Goal: Task Accomplishment & Management: Manage account settings

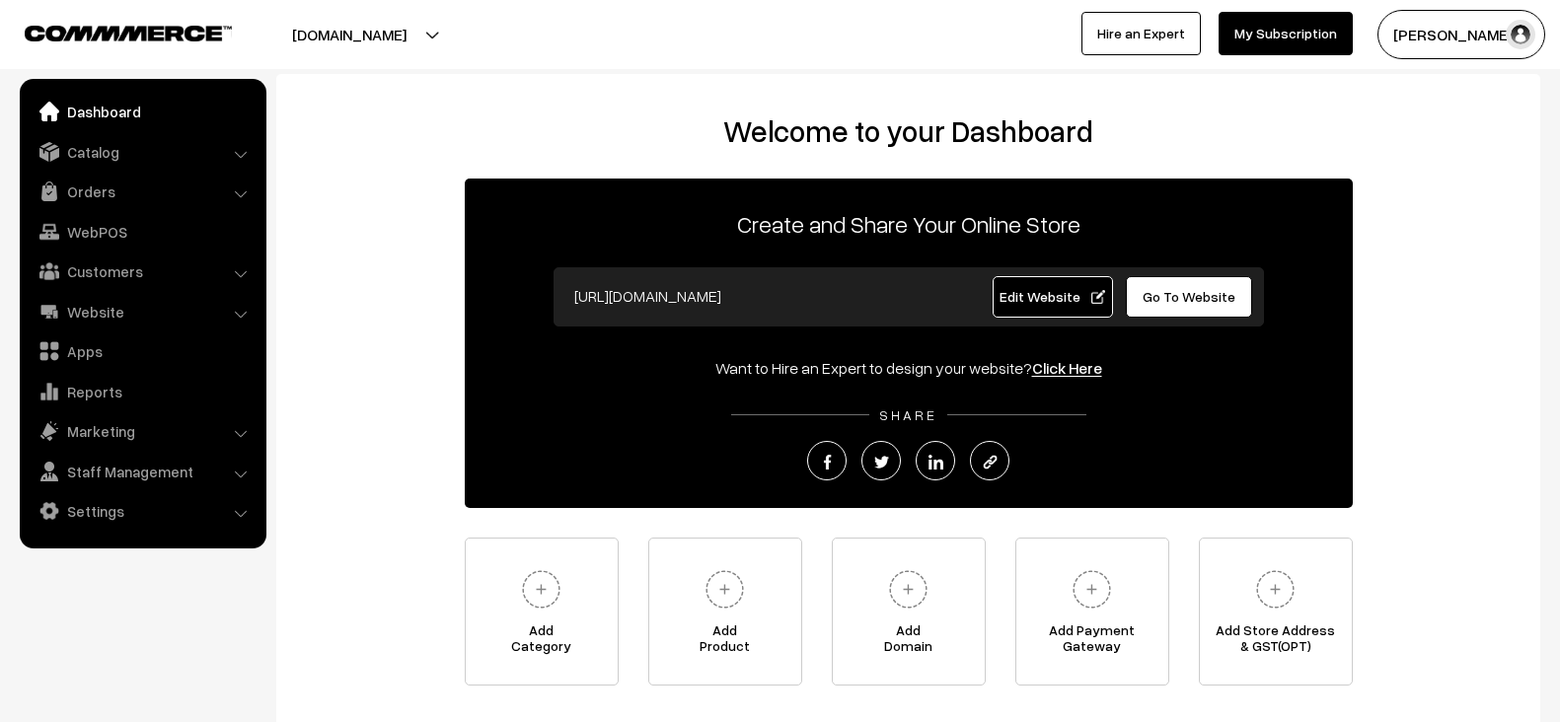
scroll to position [16, 0]
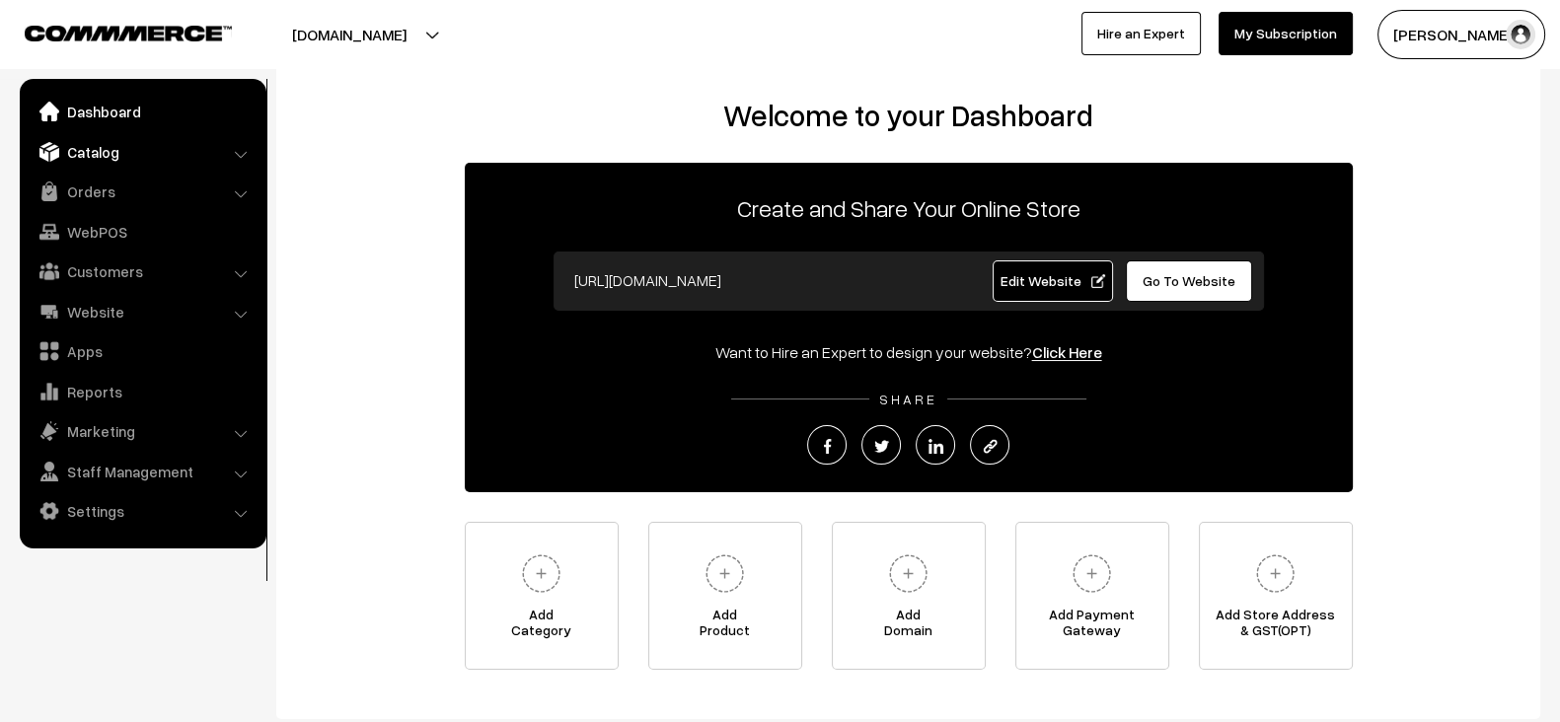
click at [99, 160] on link "Catalog" at bounding box center [142, 152] width 235 height 36
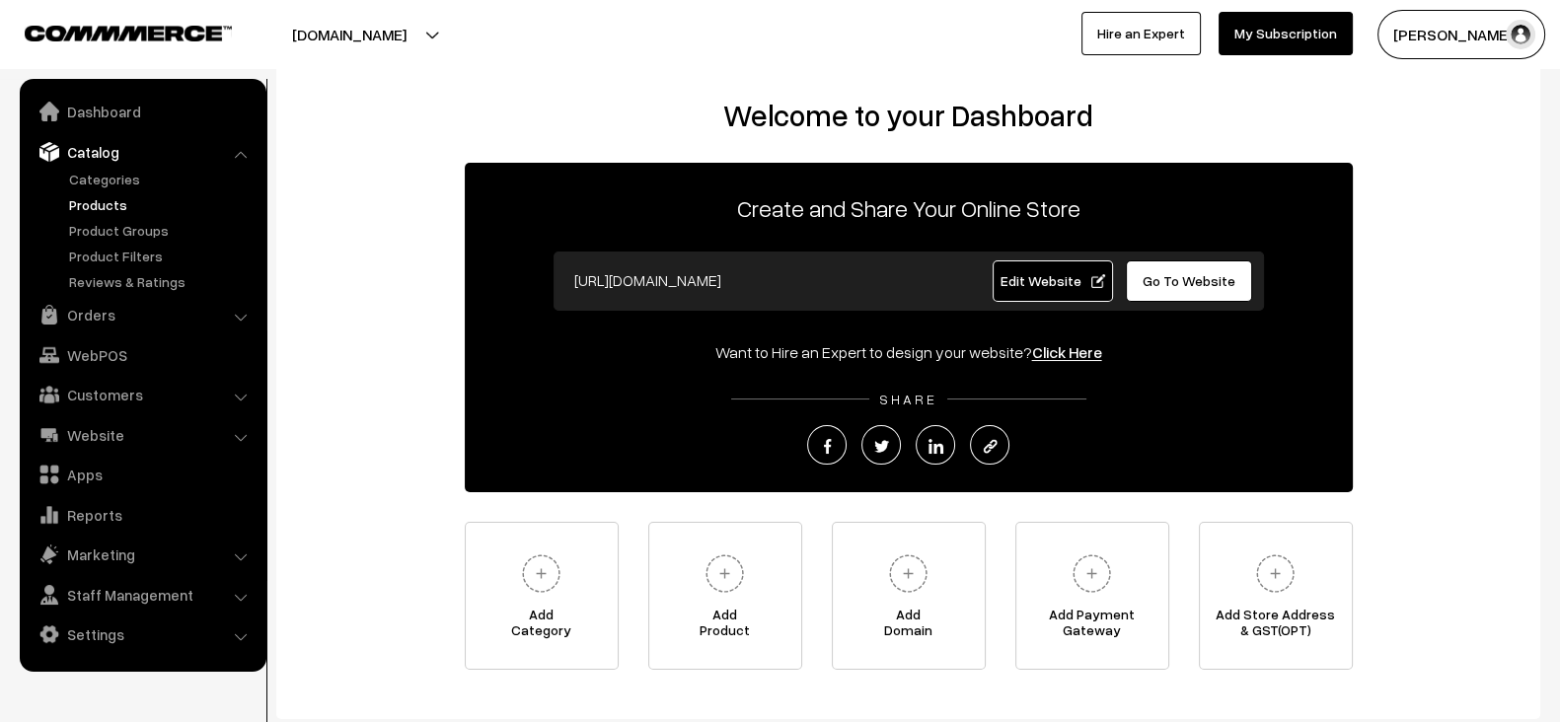
click at [137, 206] on link "Products" at bounding box center [161, 204] width 195 height 21
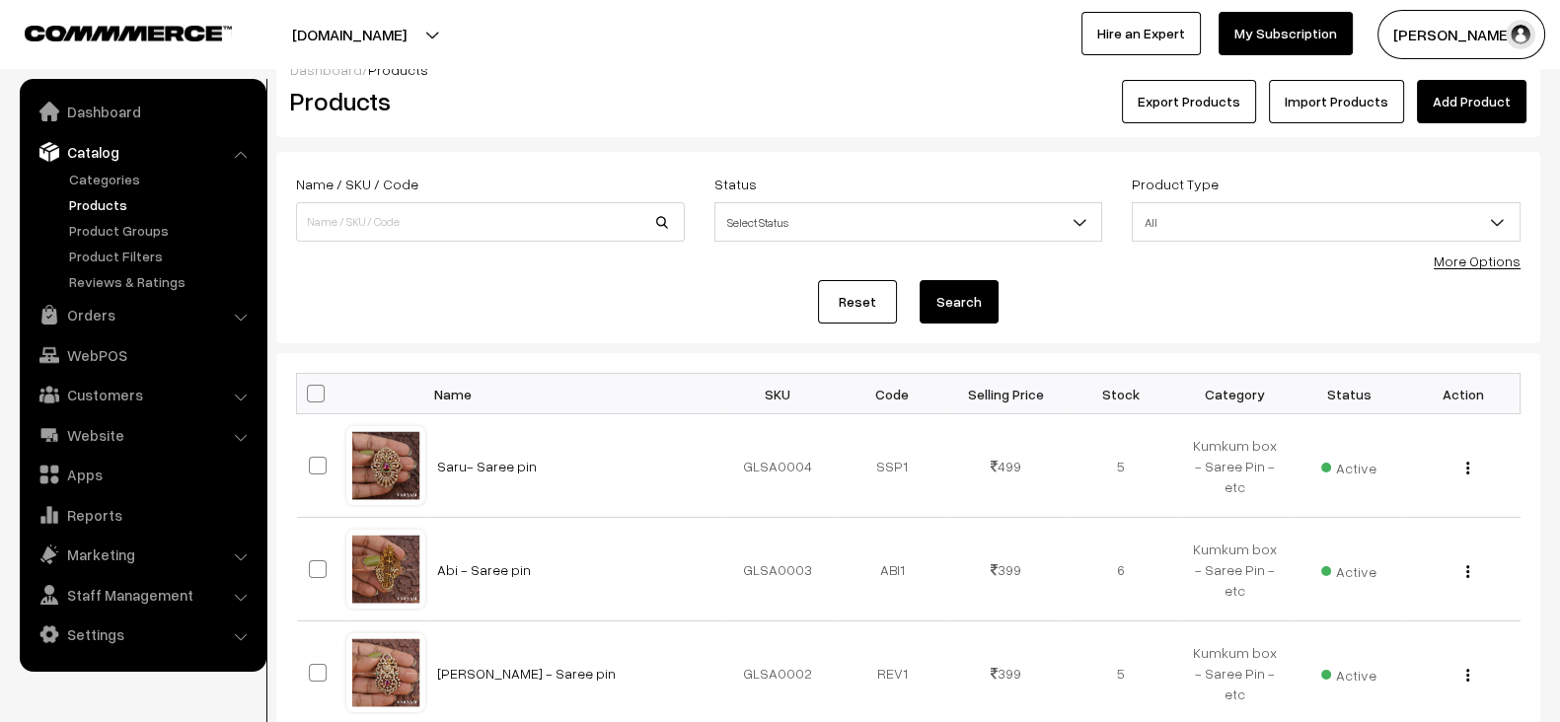
scroll to position [29, 0]
click at [425, 229] on input at bounding box center [490, 221] width 389 height 39
paste input "PREMIUM Raindrop (AMI)"
type input "PREMIUM Raindrop (AMI)"
click at [919, 280] on button "Search" at bounding box center [958, 301] width 79 height 43
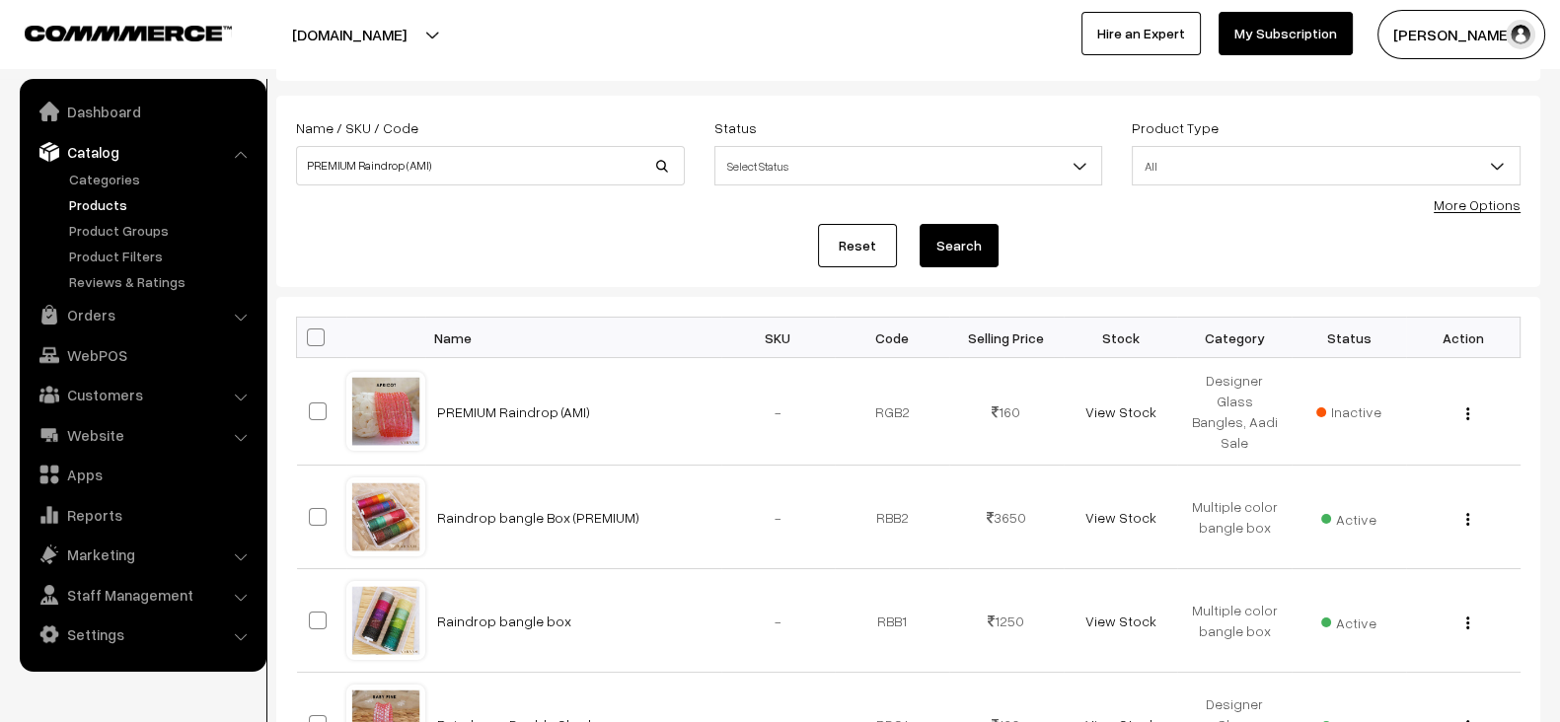
scroll to position [86, 0]
click at [514, 403] on link "PREMIUM Raindrop (AMI)" at bounding box center [513, 411] width 153 height 17
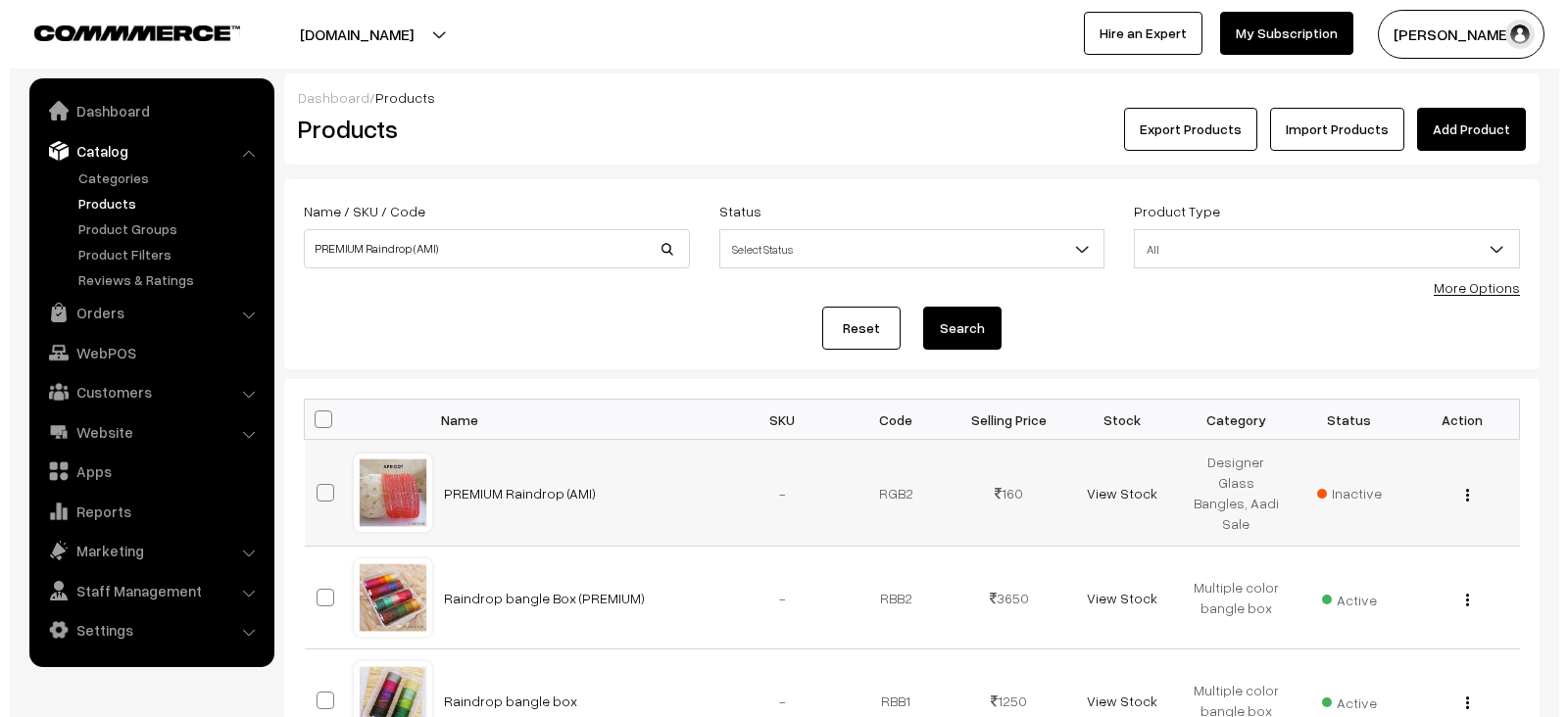
scroll to position [85, 0]
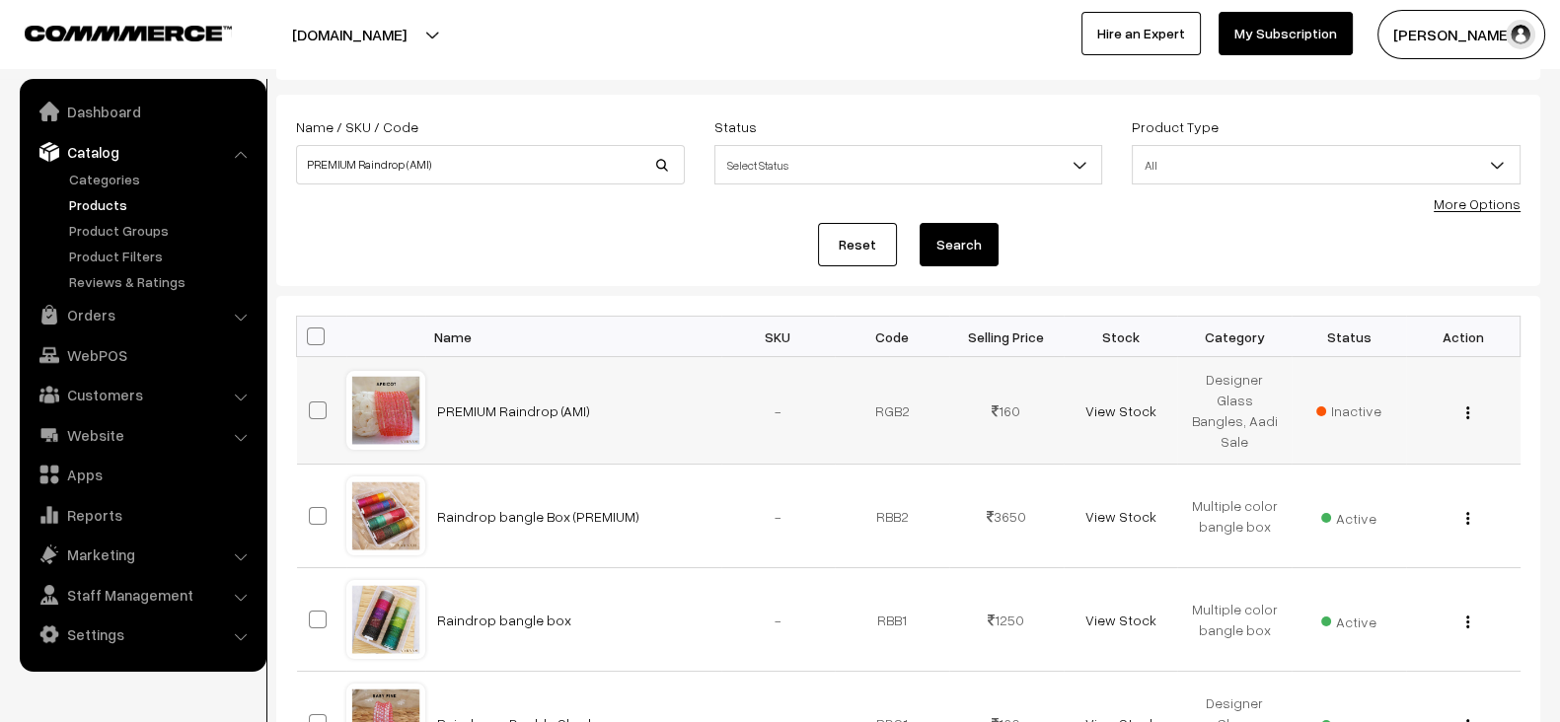
click at [1337, 416] on span "Inactive" at bounding box center [1348, 411] width 65 height 21
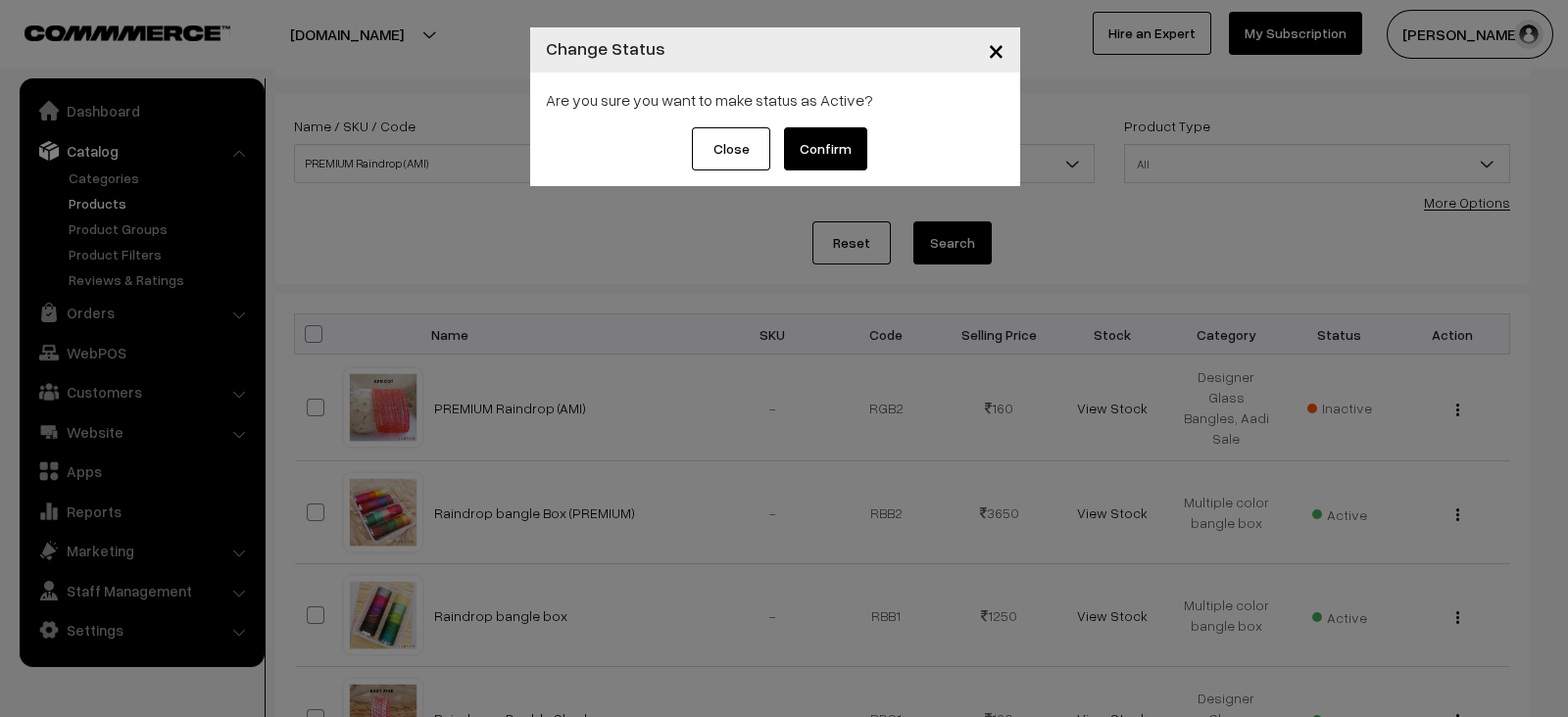
click at [851, 139] on button "Confirm" at bounding box center [825, 148] width 83 height 43
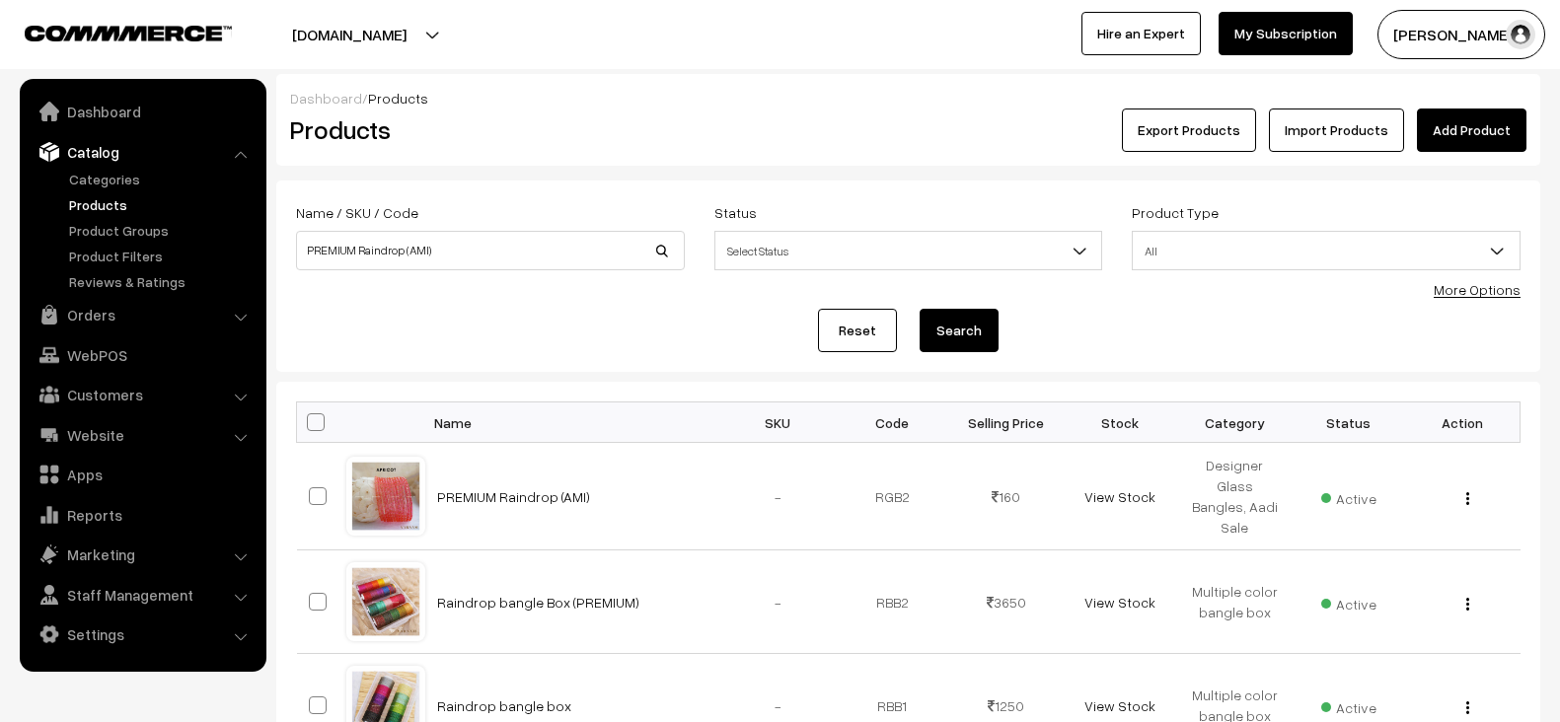
scroll to position [86, 0]
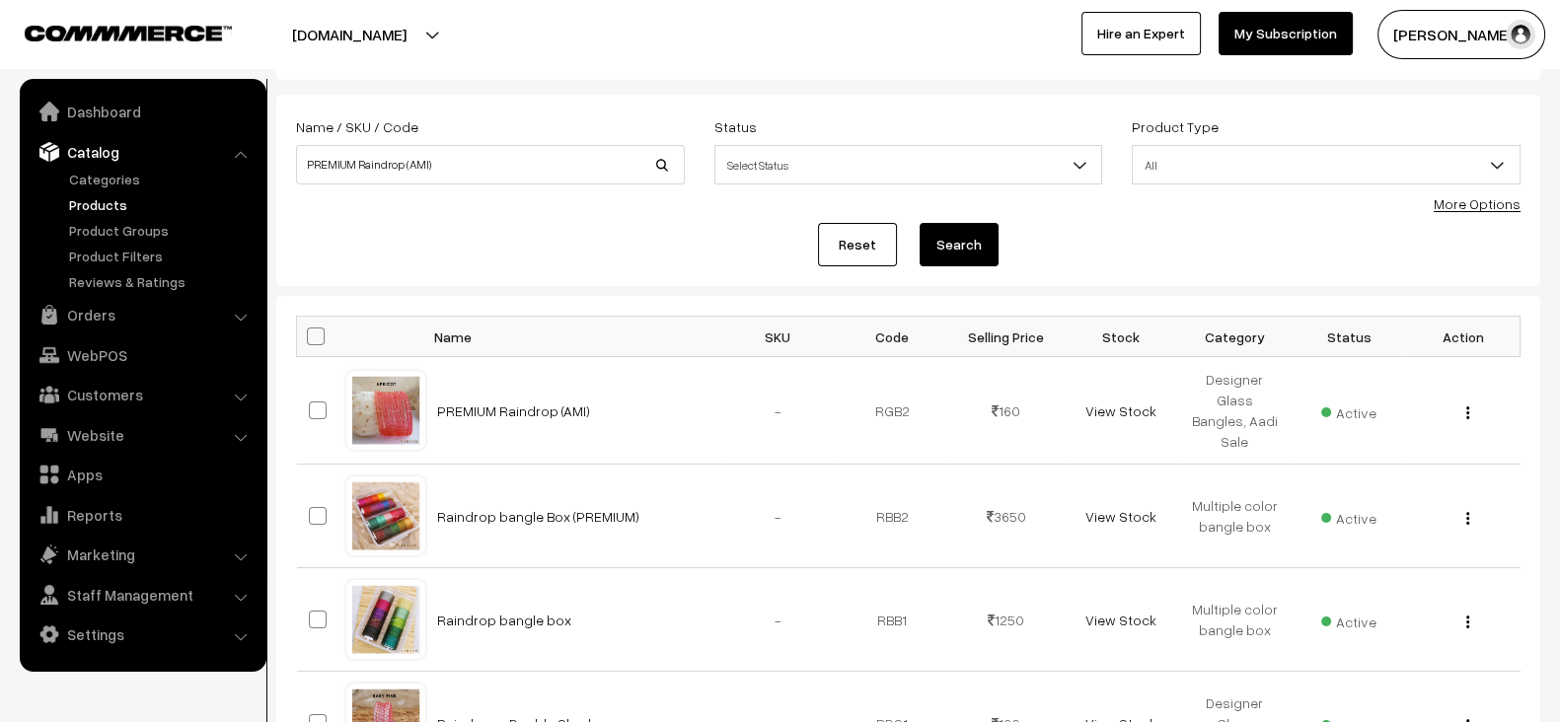
click at [448, 42] on button "[DOMAIN_NAME]" at bounding box center [349, 34] width 253 height 49
click at [445, 85] on link "Go to Website" at bounding box center [421, 95] width 158 height 43
click at [550, 404] on link "PREMIUM Raindrop (AMI)" at bounding box center [513, 411] width 153 height 17
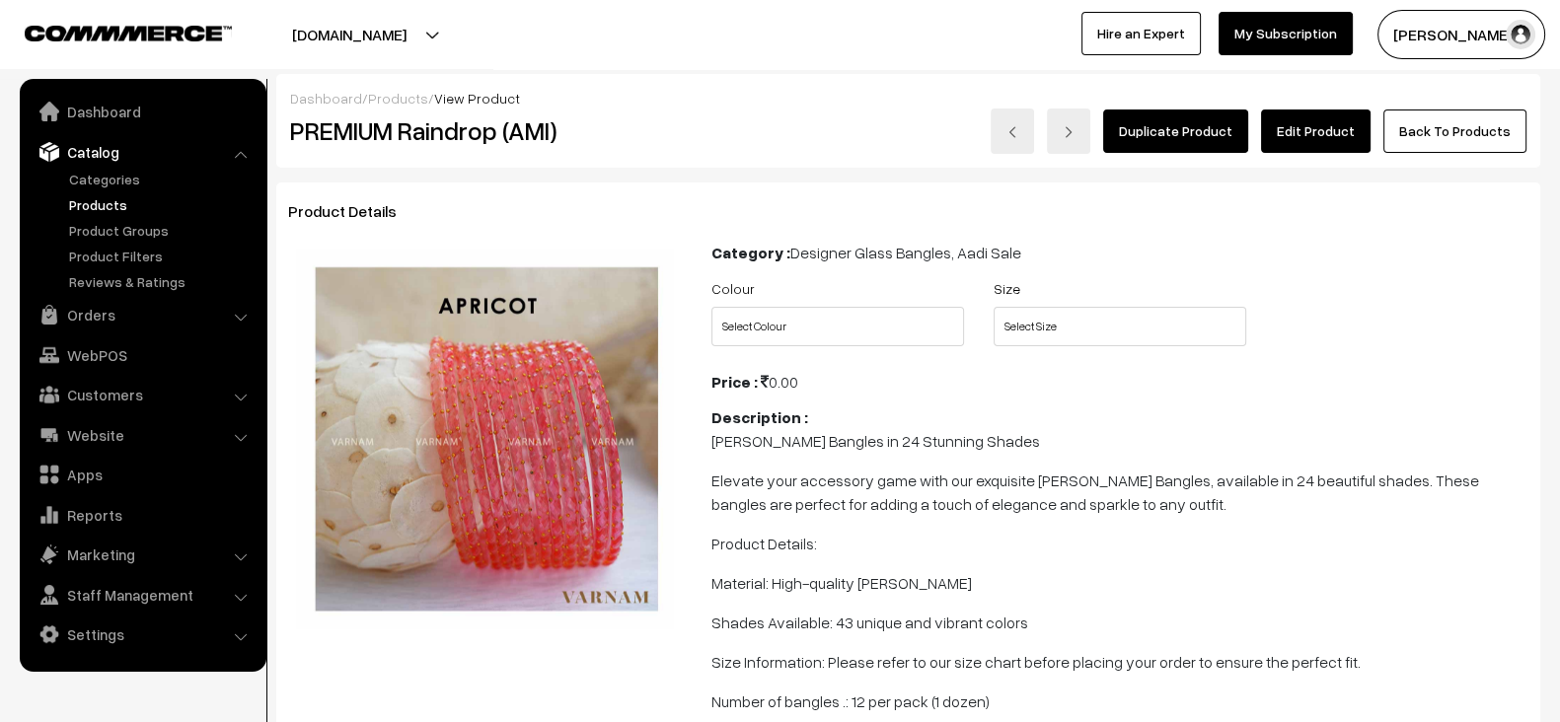
click at [1332, 133] on link "Edit Product" at bounding box center [1316, 131] width 110 height 43
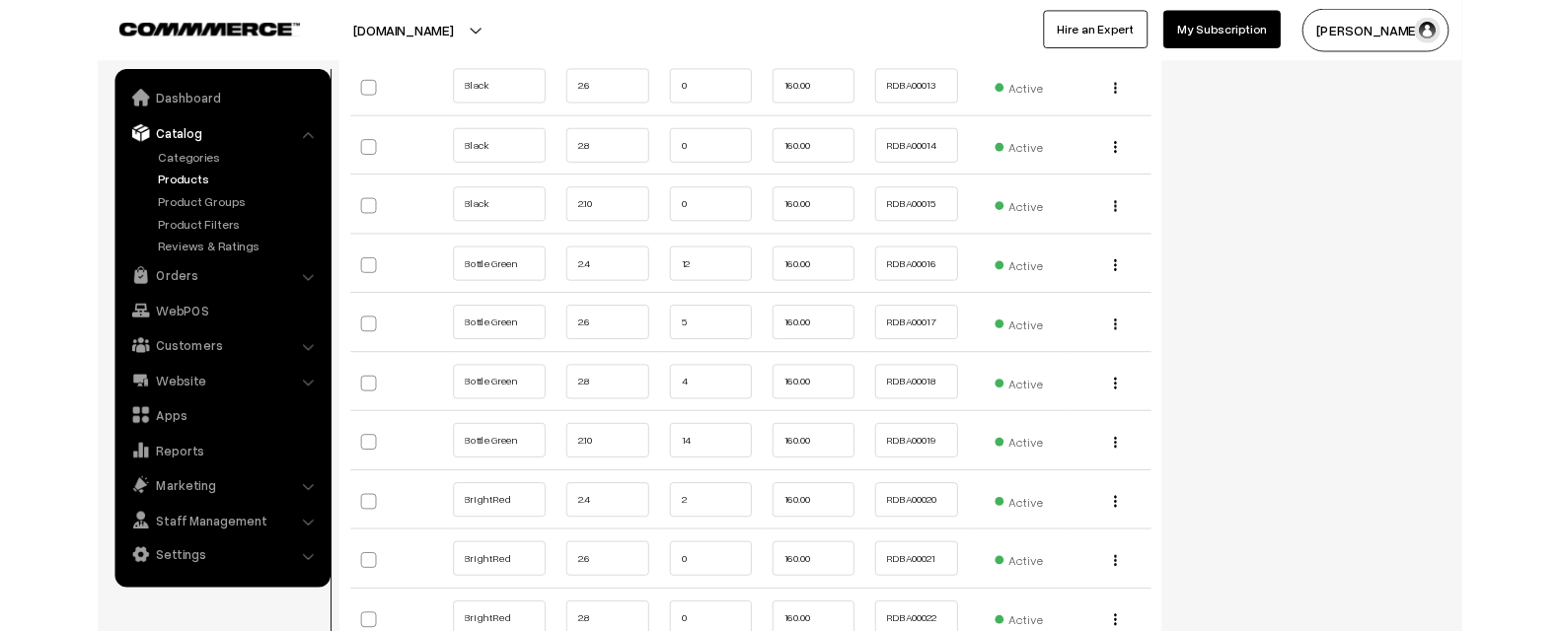
scroll to position [2865, 0]
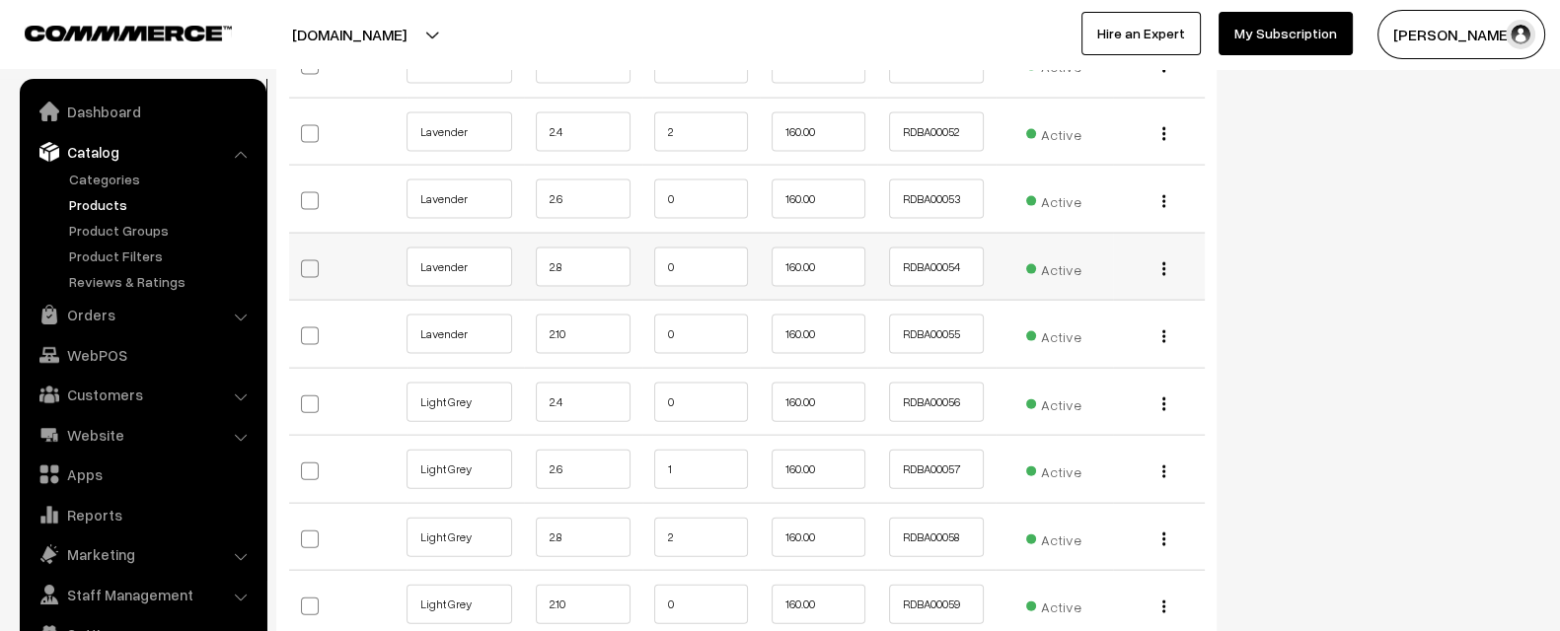
scroll to position [5446, 0]
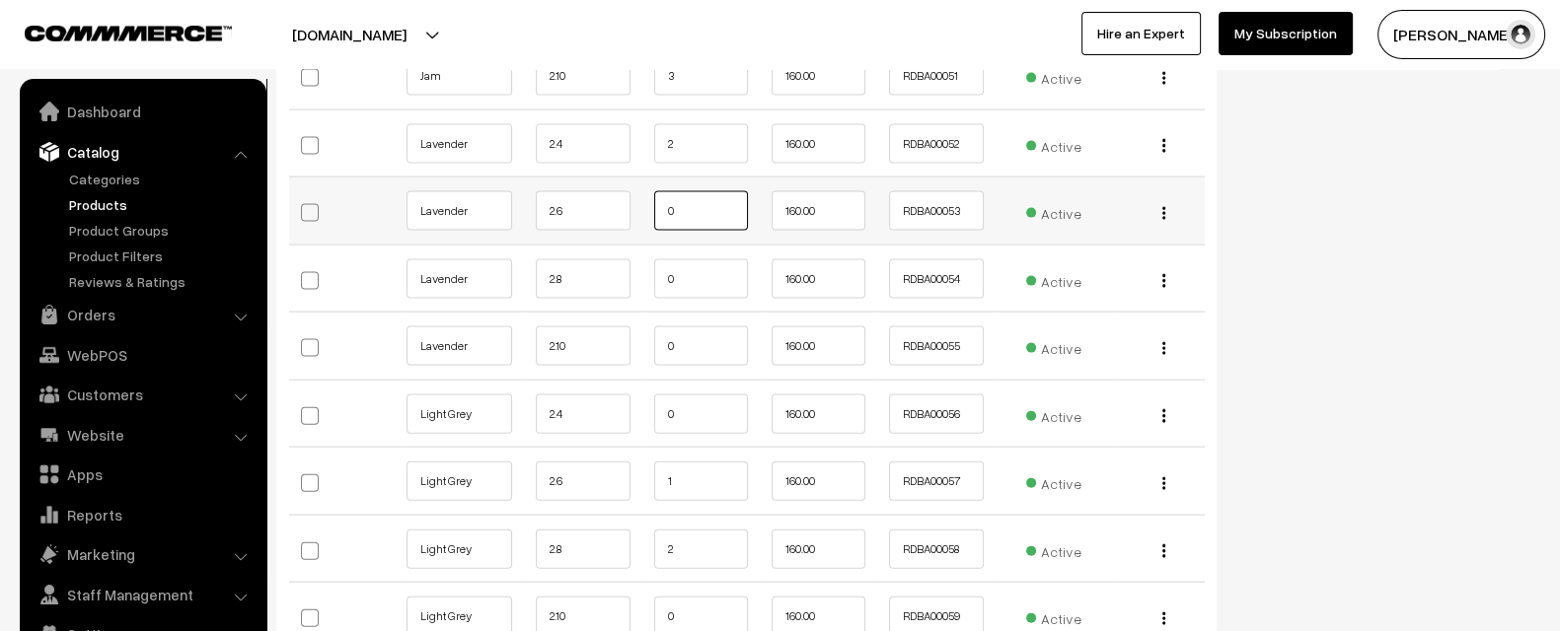
drag, startPoint x: 681, startPoint y: 201, endPoint x: 658, endPoint y: 202, distance: 22.7
click at [658, 202] on input "0" at bounding box center [701, 210] width 94 height 39
type input "1"
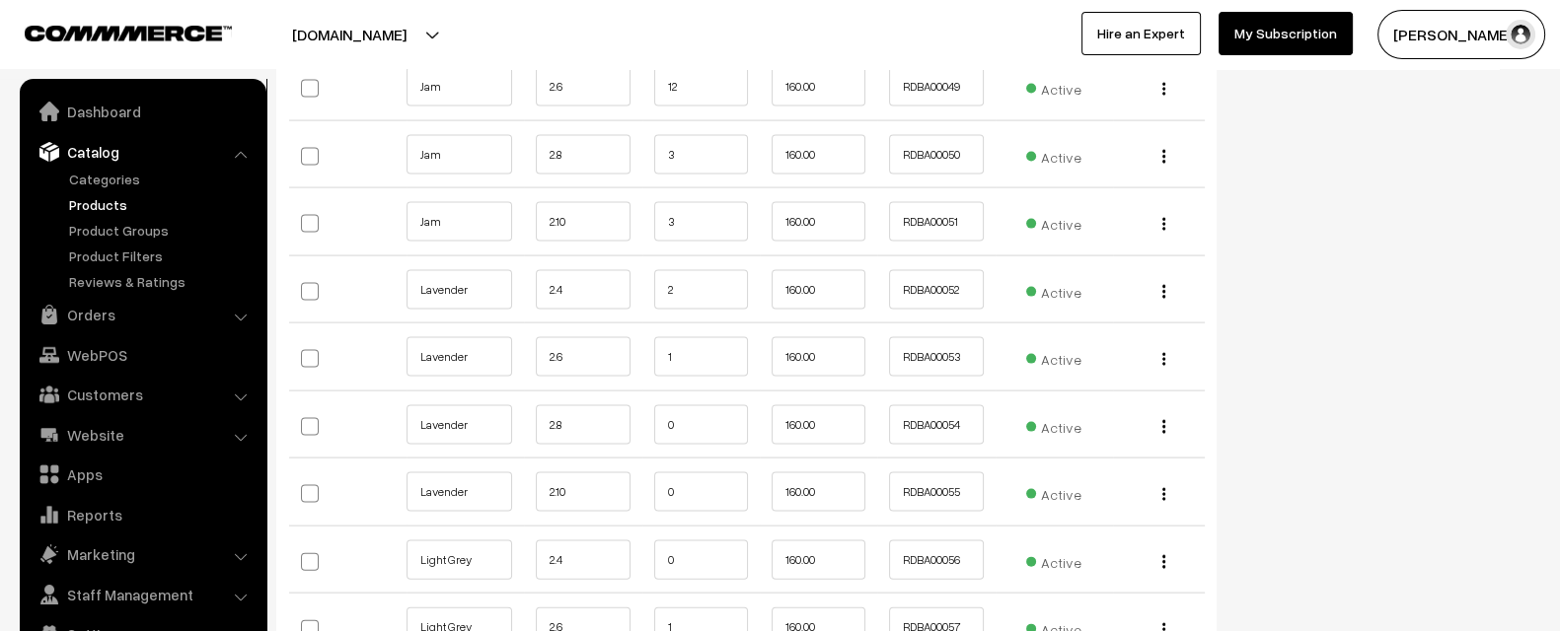
scroll to position [5298, 0]
click at [448, 339] on input "Lavender" at bounding box center [459, 358] width 106 height 39
click at [1166, 349] on div "Edit Change to Bulk Price Delete" at bounding box center [1159, 359] width 68 height 21
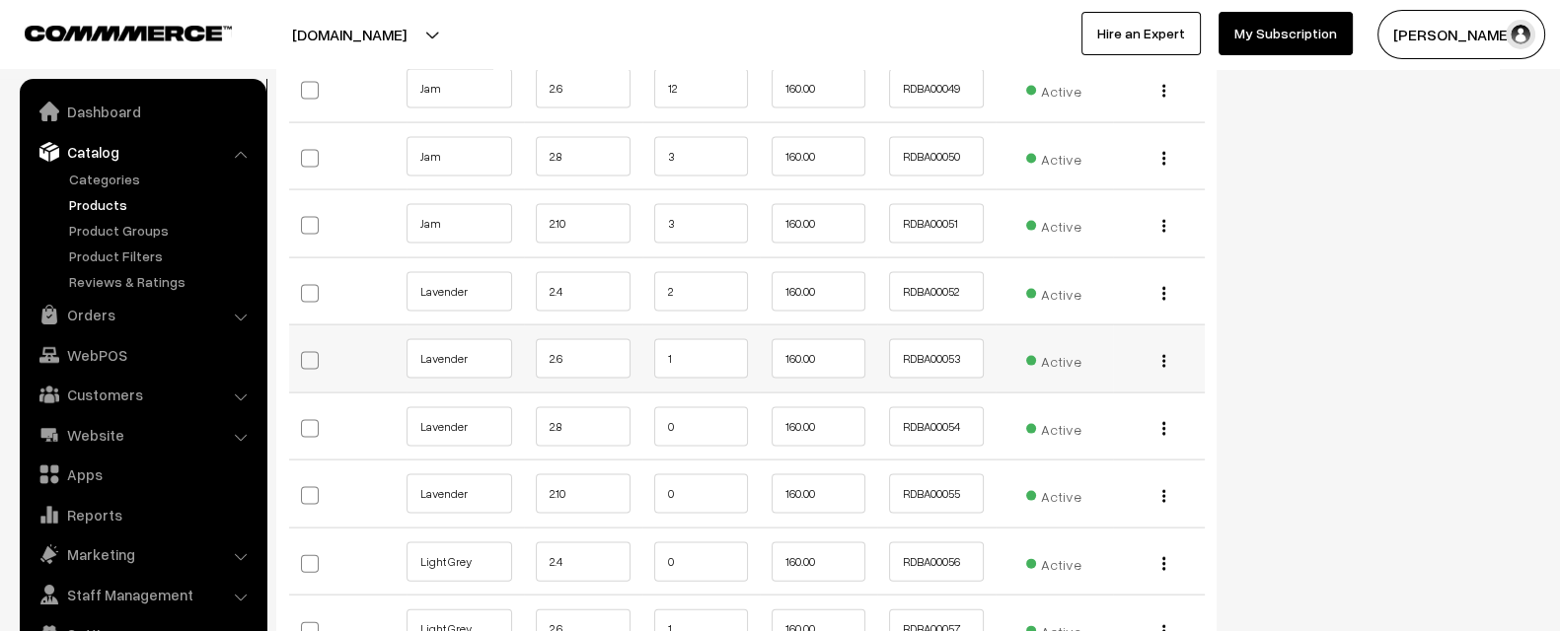
click at [1164, 353] on button "button" at bounding box center [1163, 361] width 5 height 16
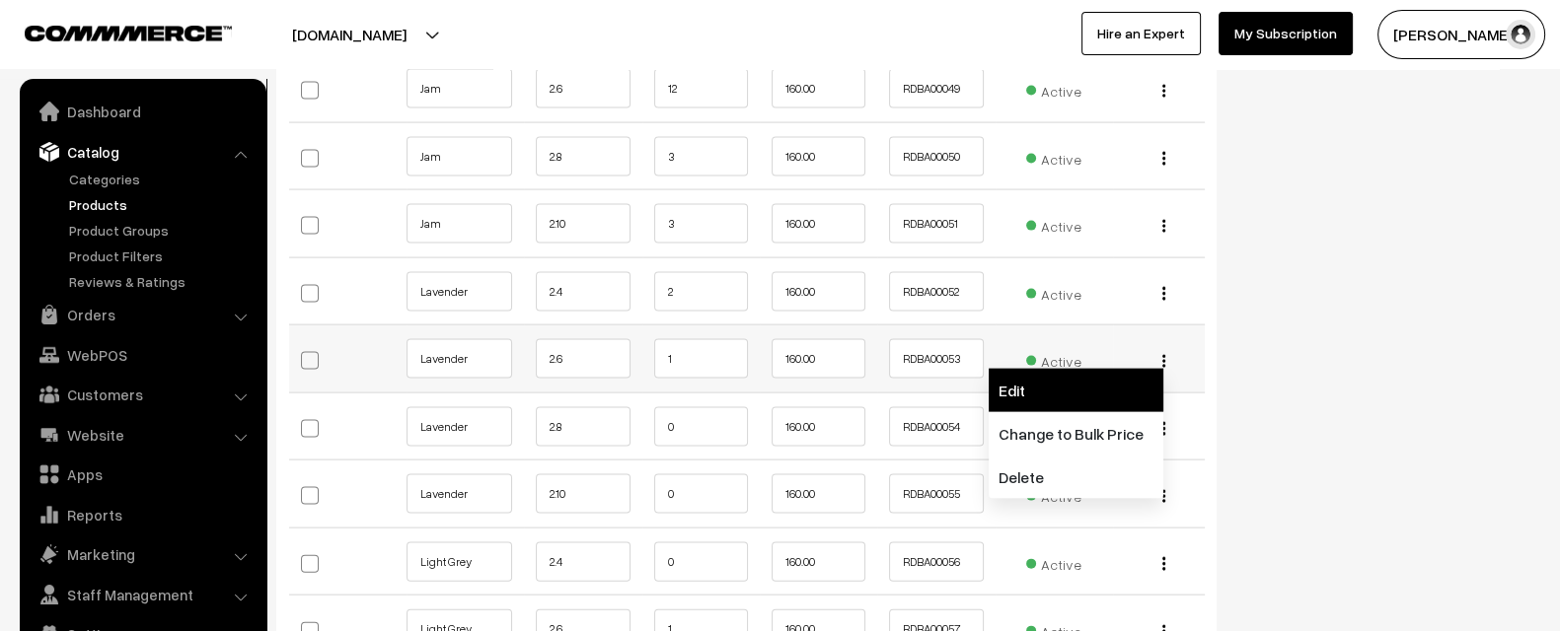
click at [1087, 369] on link "Edit" at bounding box center [1076, 390] width 175 height 43
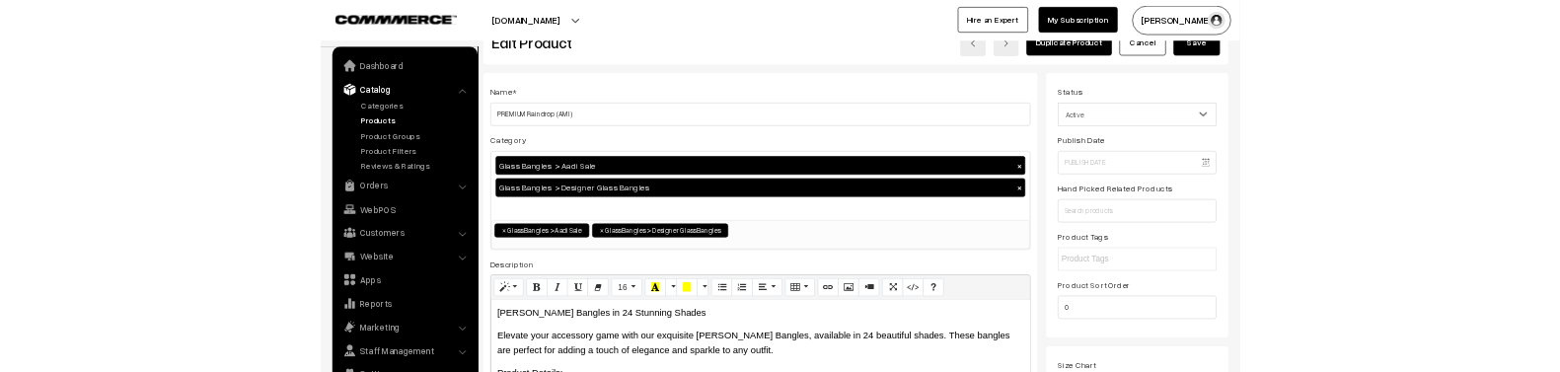
scroll to position [0, 0]
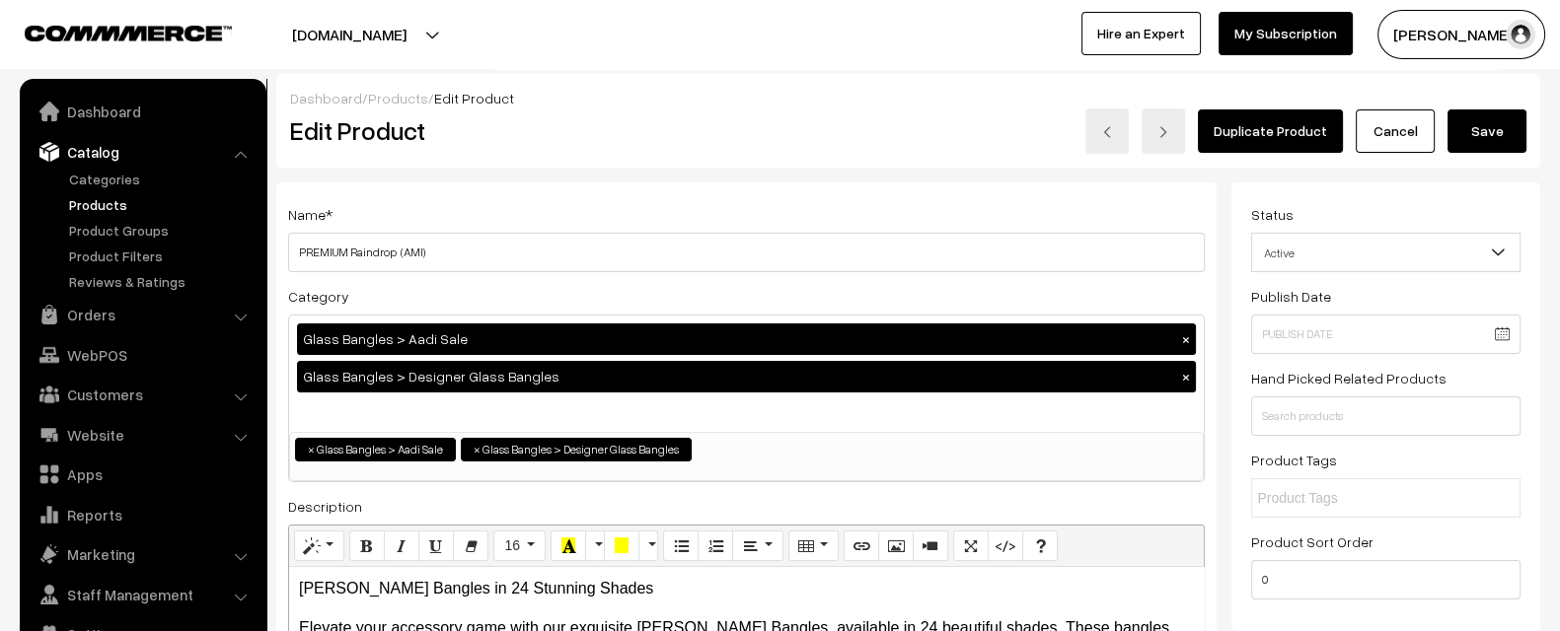
click at [1486, 128] on button "Save" at bounding box center [1486, 131] width 79 height 43
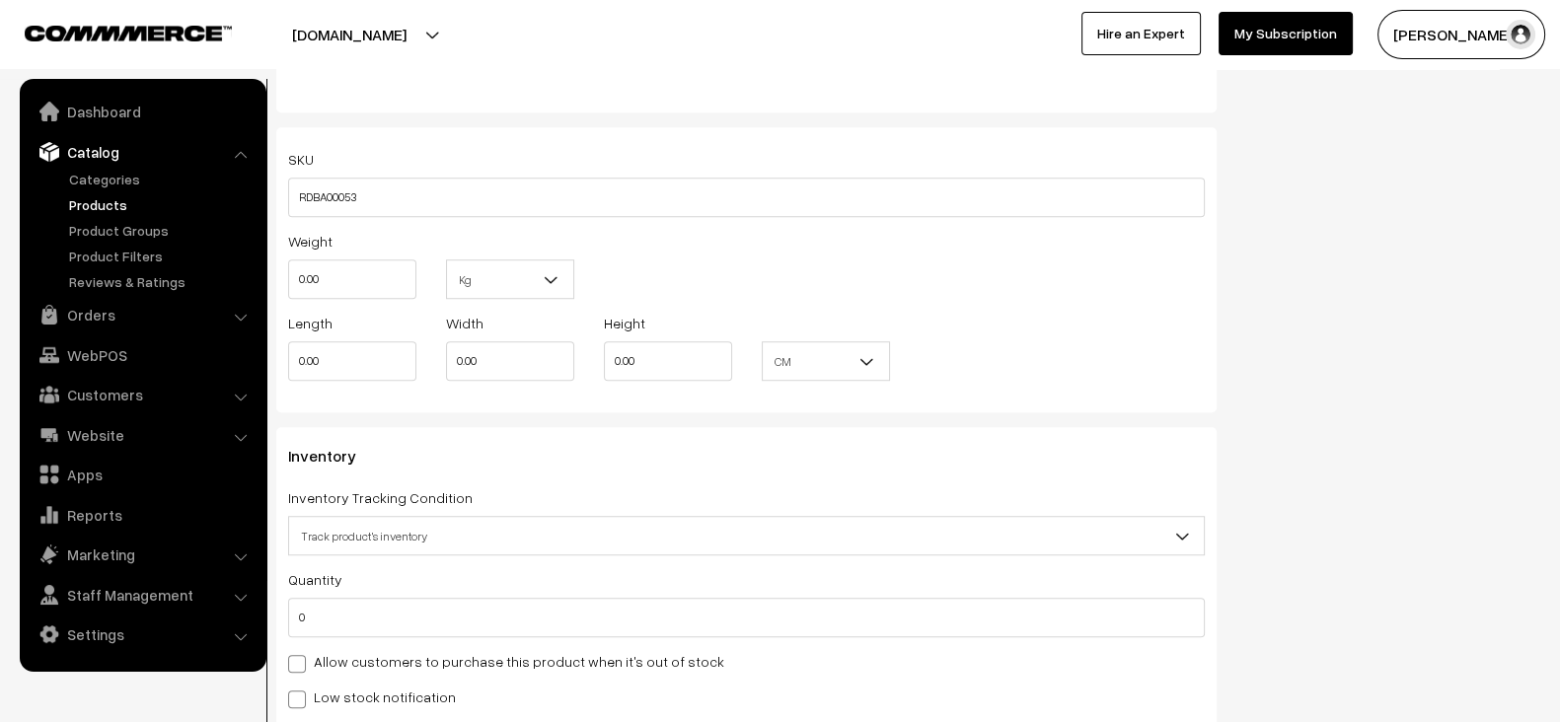
scroll to position [1782, 0]
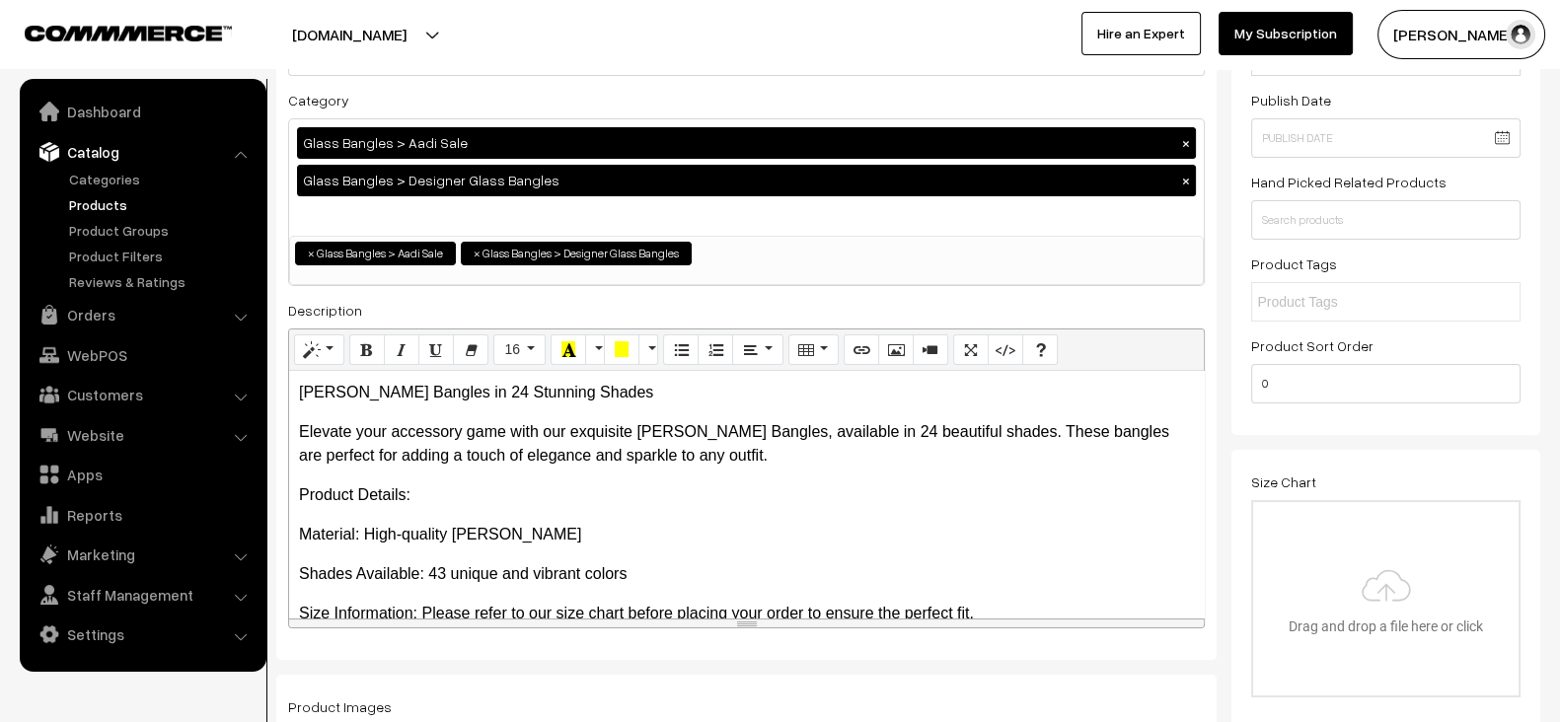
scroll to position [196, 0]
click at [434, 37] on button "[DOMAIN_NAME]" at bounding box center [349, 34] width 253 height 49
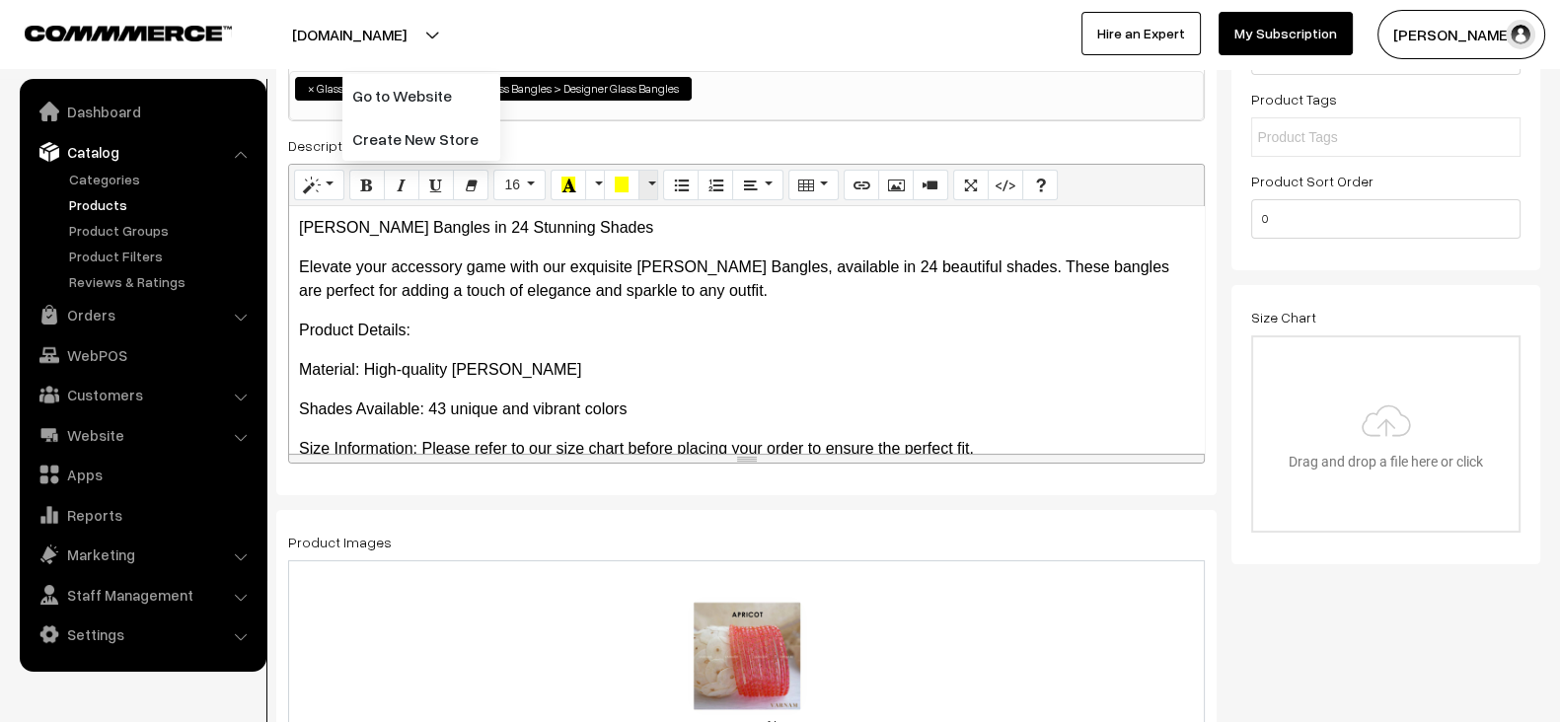
scroll to position [357, 0]
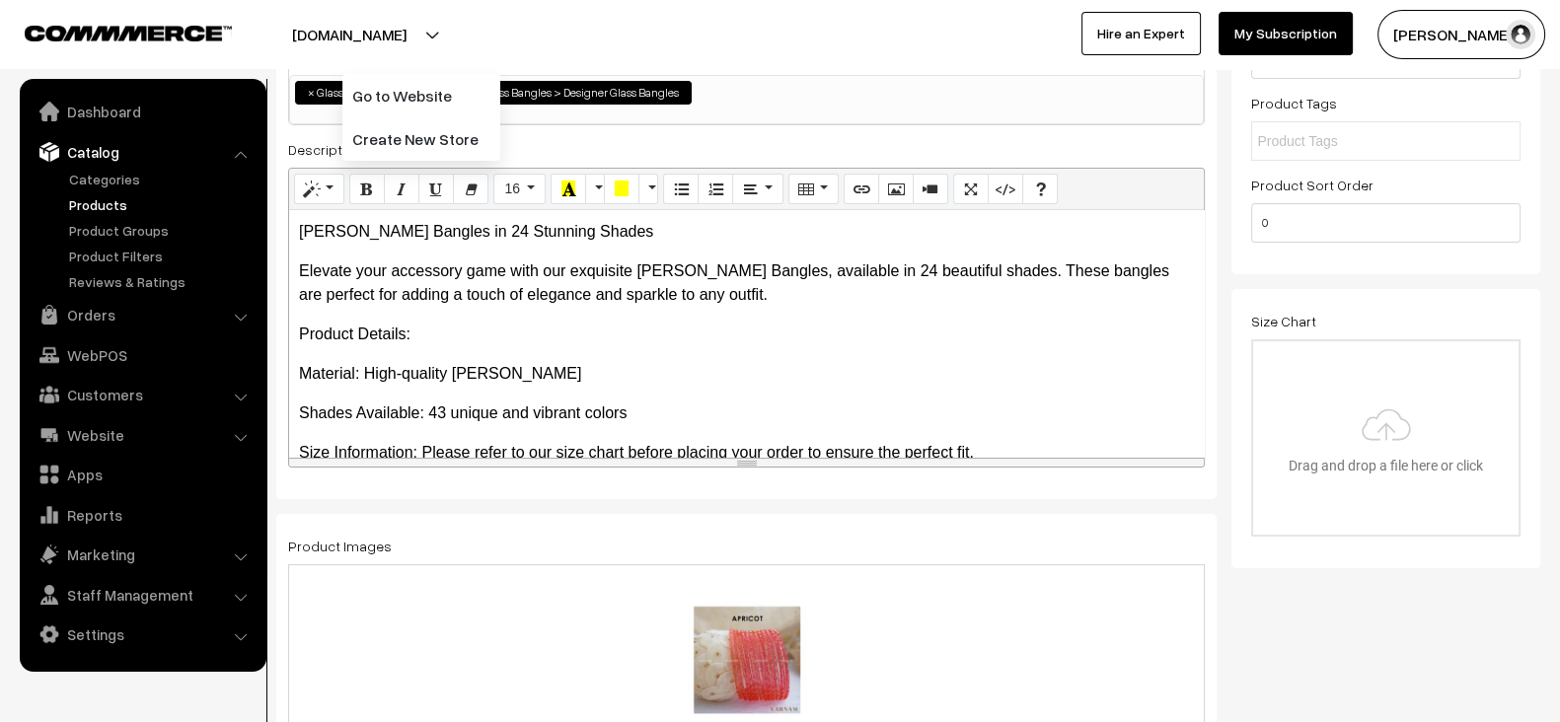
click at [661, 371] on p "Material: High-quality [PERSON_NAME]" at bounding box center [746, 374] width 895 height 24
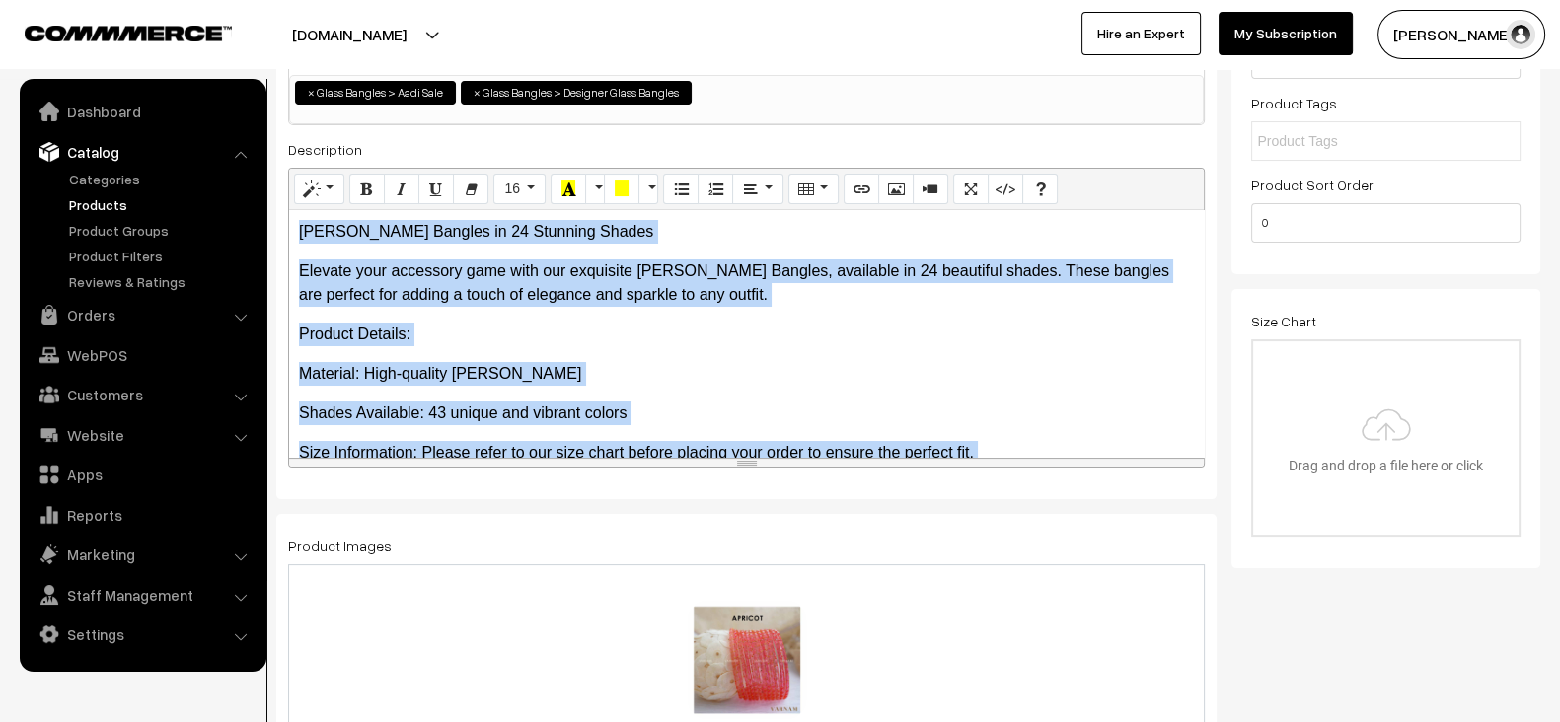
copy div "Crystal Glass Bangles in 24 Stunning Shades Elevate your accessory game with ou…"
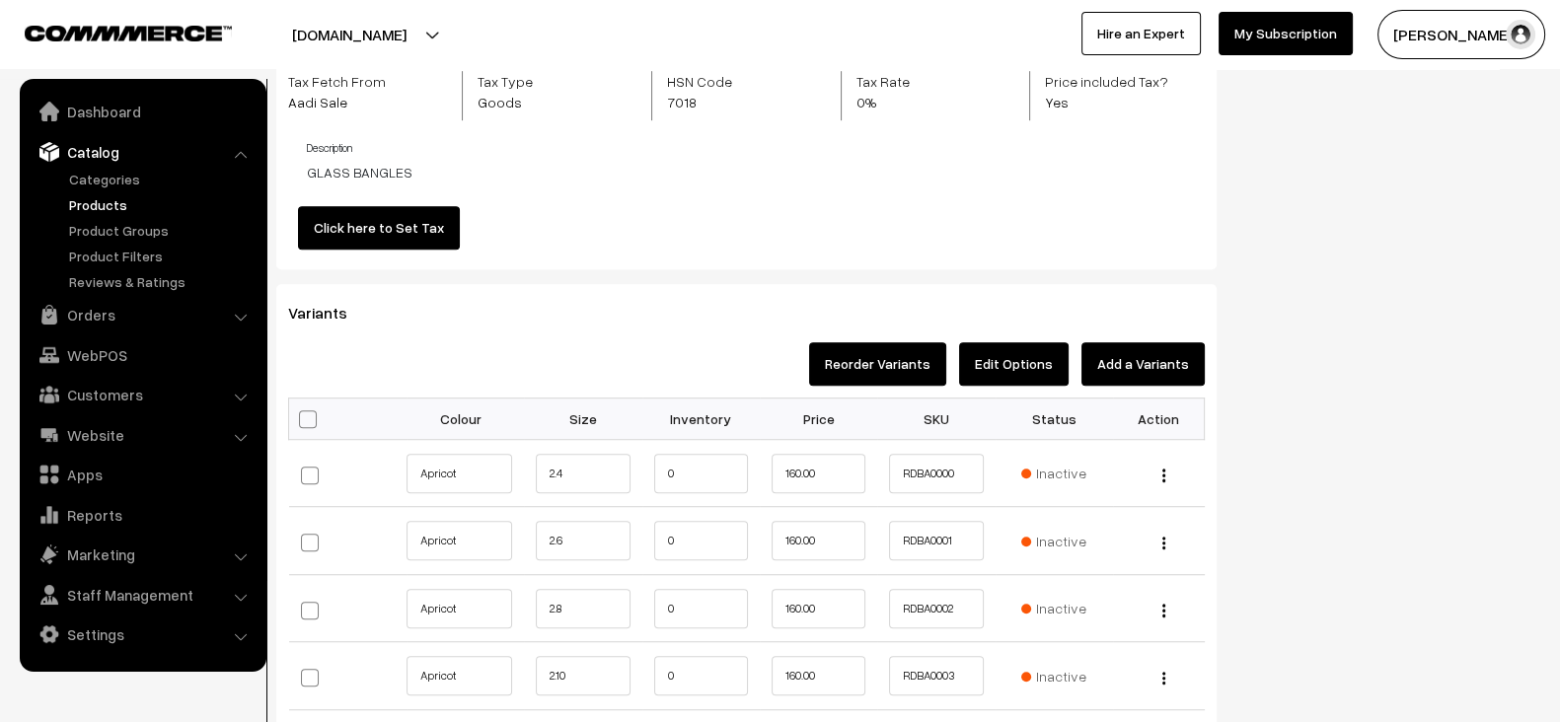
scroll to position [1599, 0]
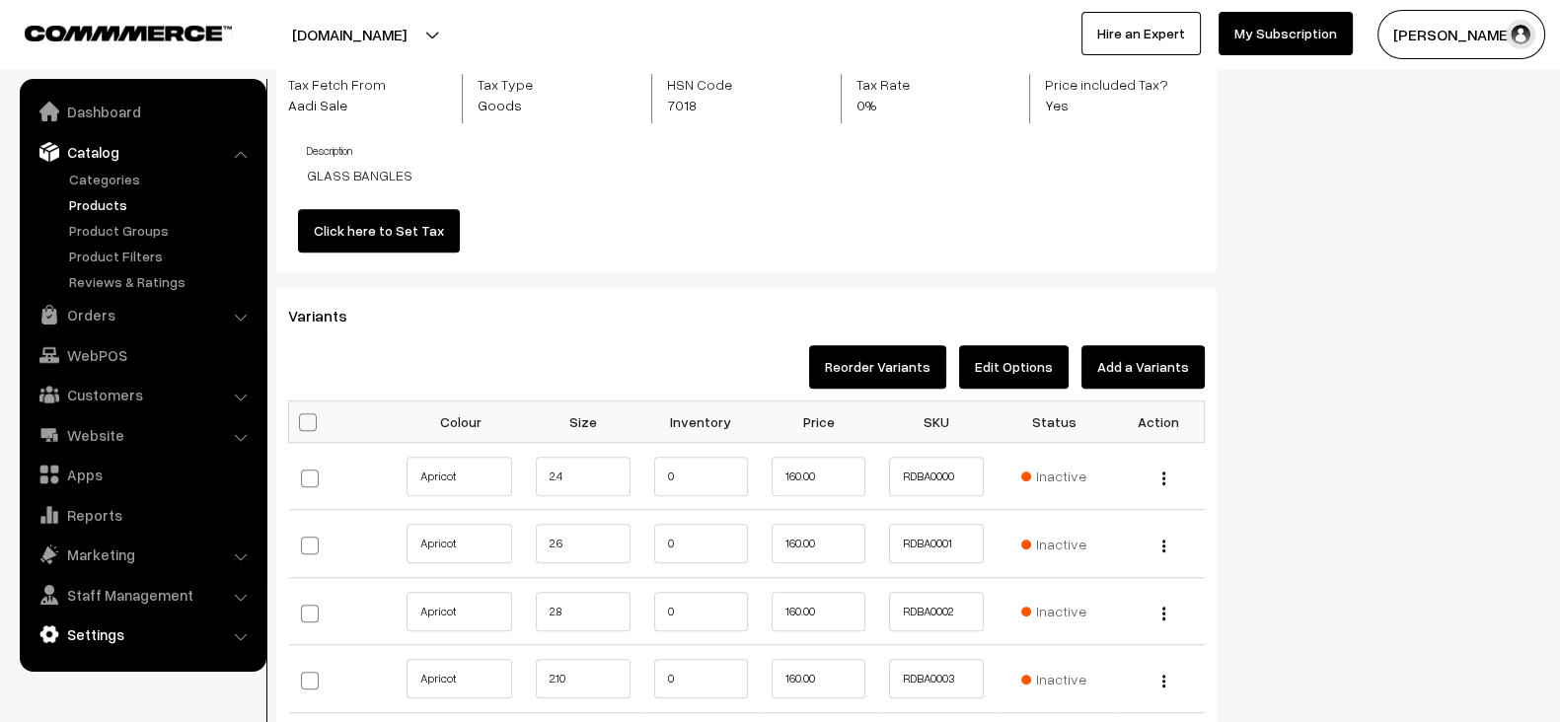
click at [130, 371] on link "Settings" at bounding box center [142, 635] width 235 height 36
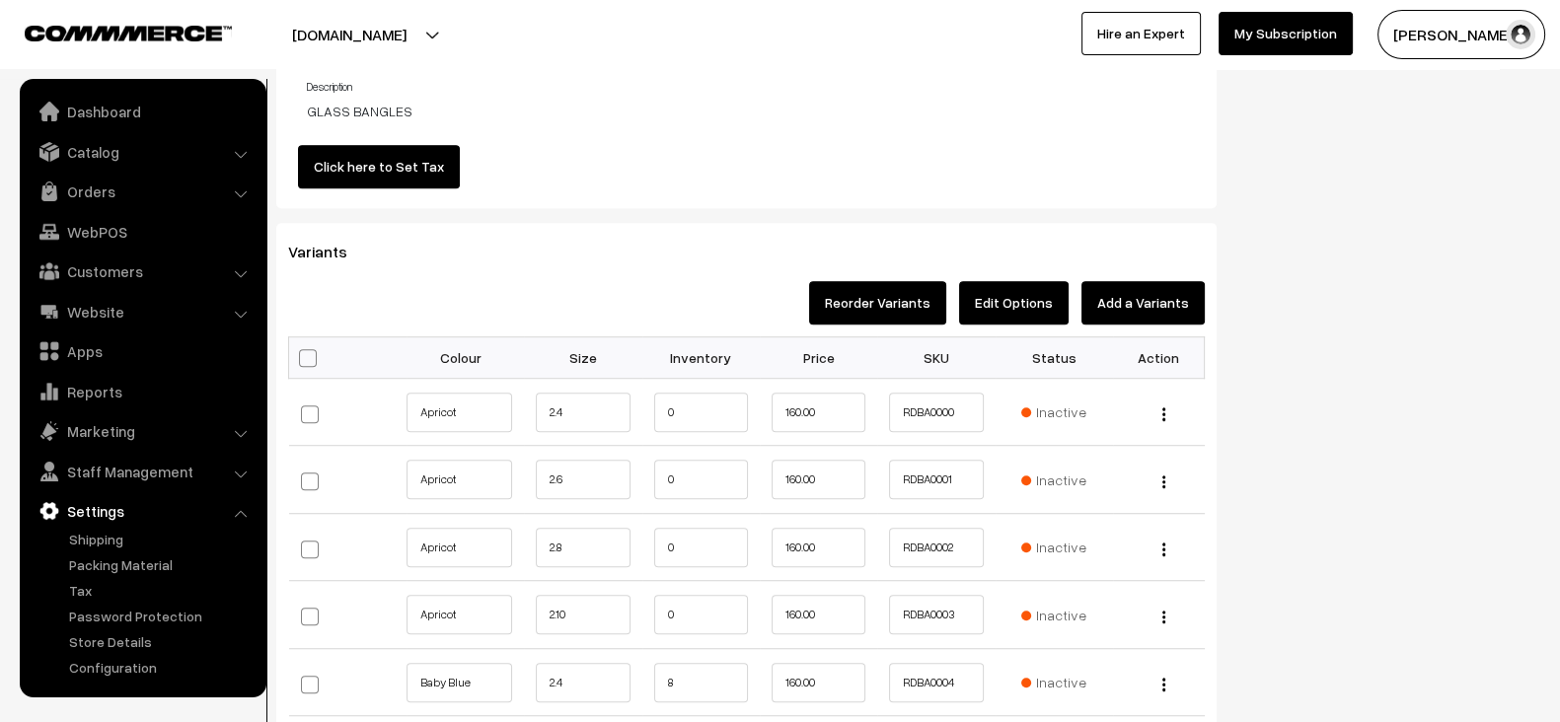
scroll to position [1666, 0]
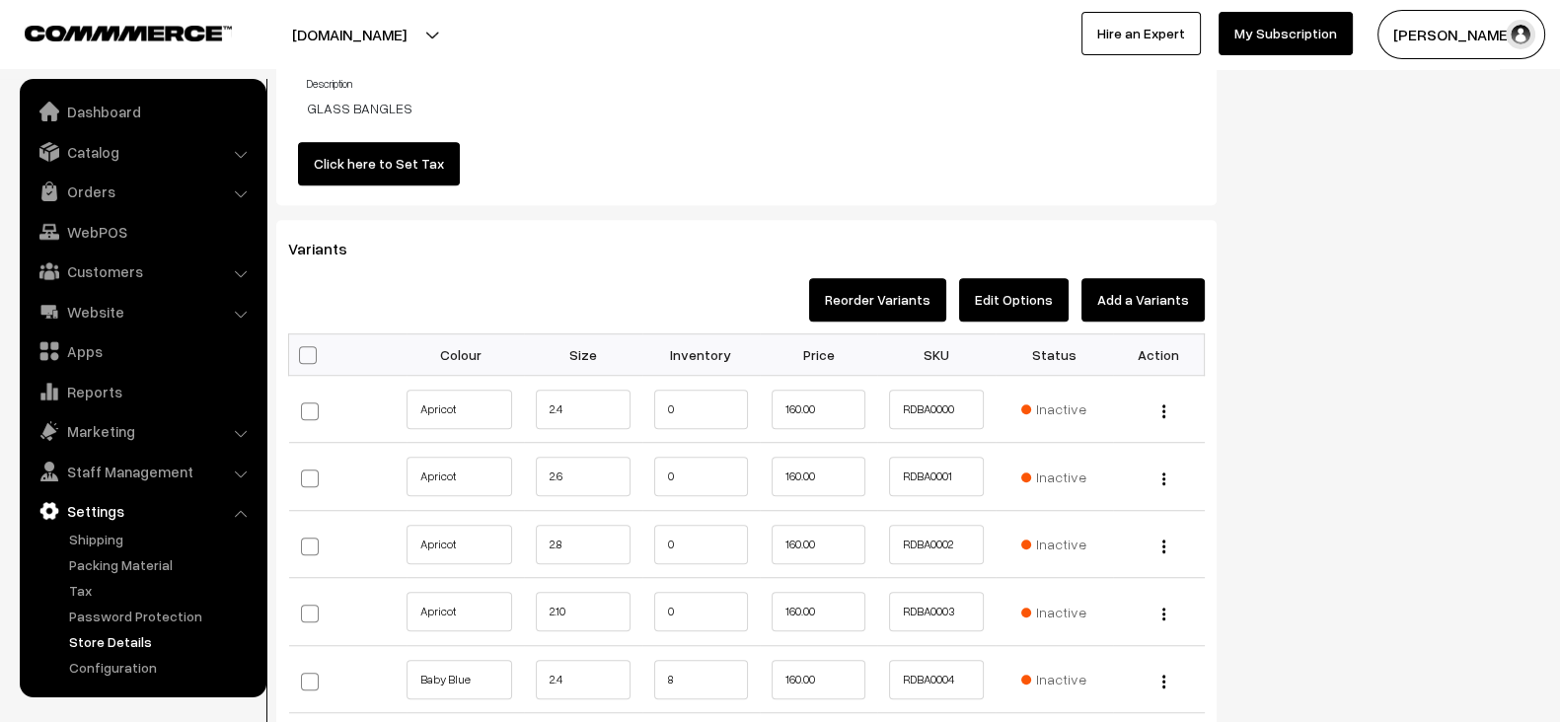
click at [112, 371] on link "Store Details" at bounding box center [161, 641] width 195 height 21
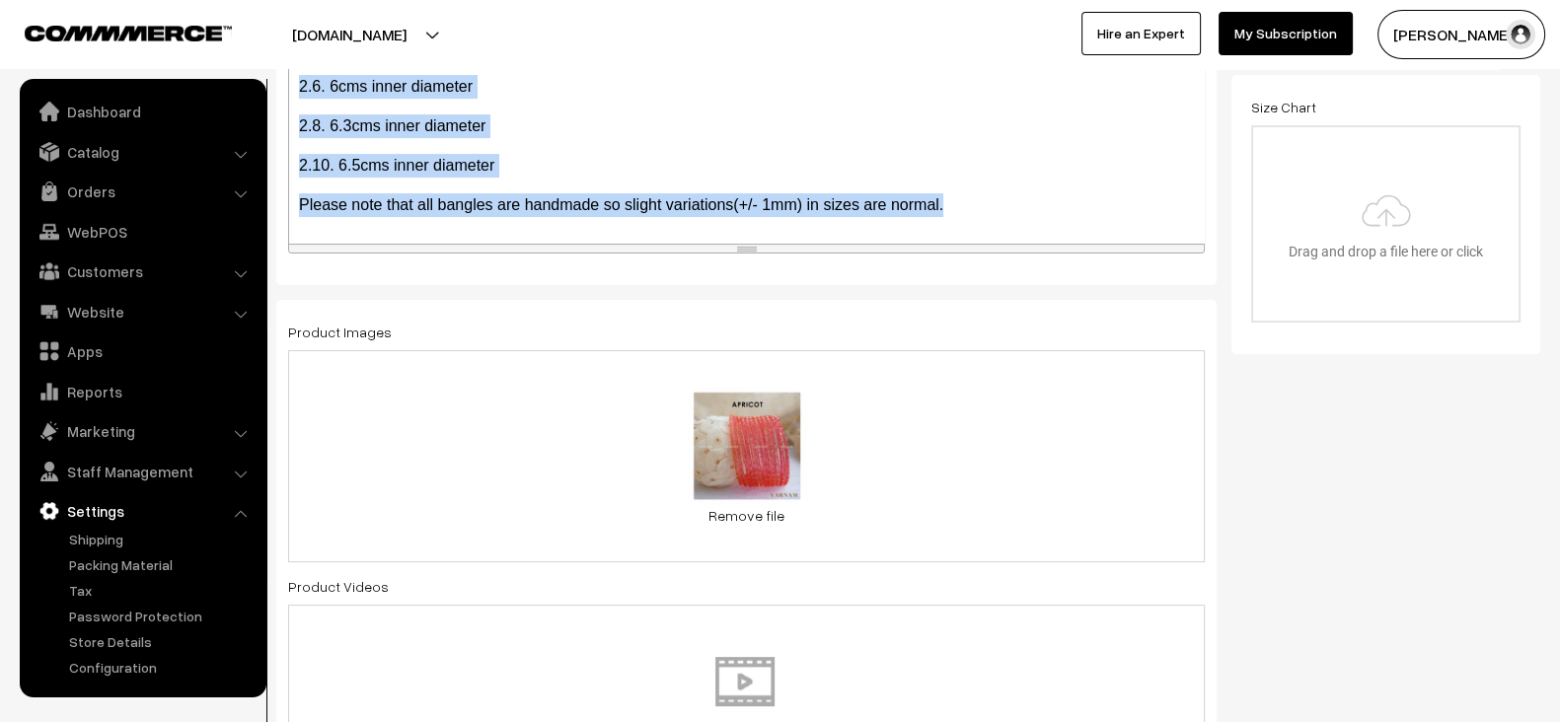
scroll to position [597, 0]
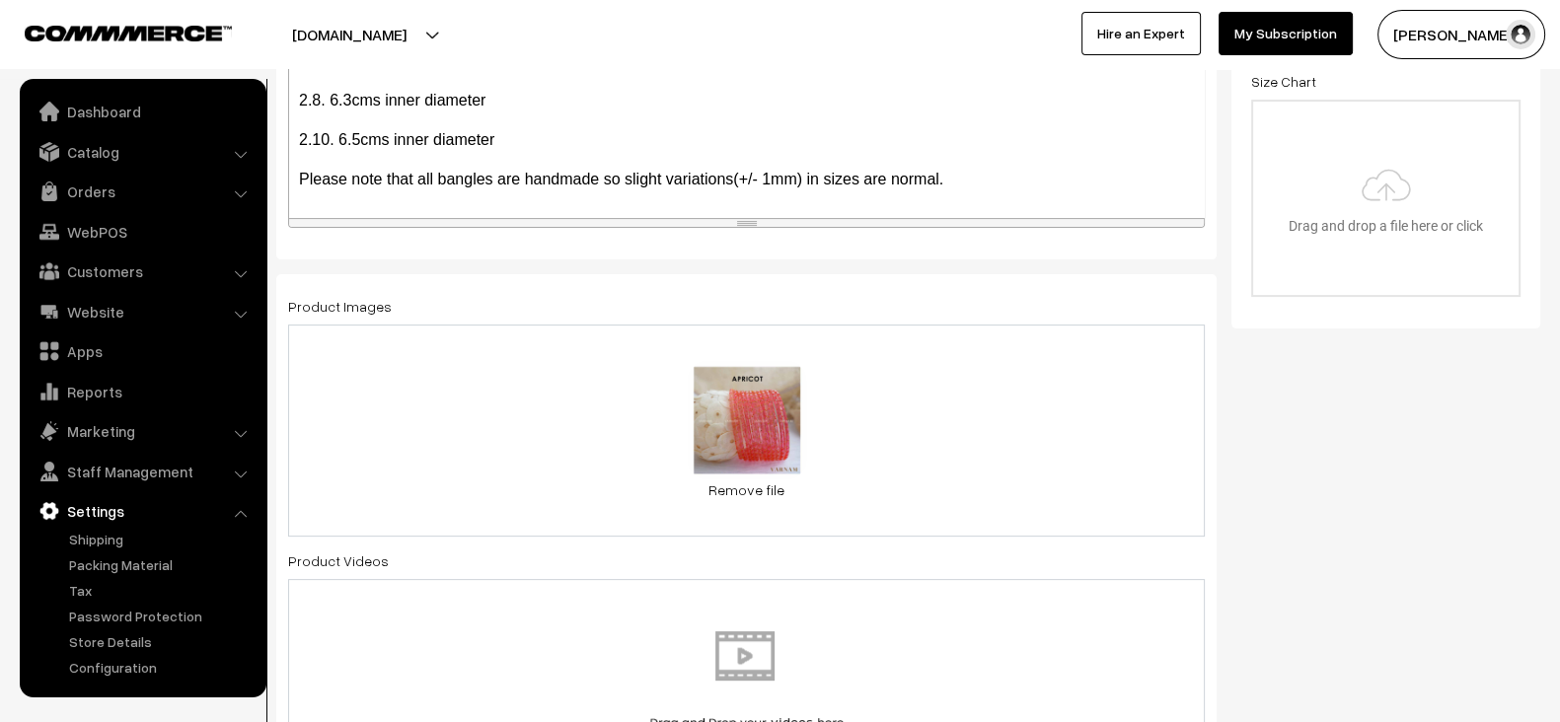
click at [1202, 274] on div "Product Images 99 KB APRICOT.jpg Check Error Remove file Product Videos" at bounding box center [746, 552] width 940 height 556
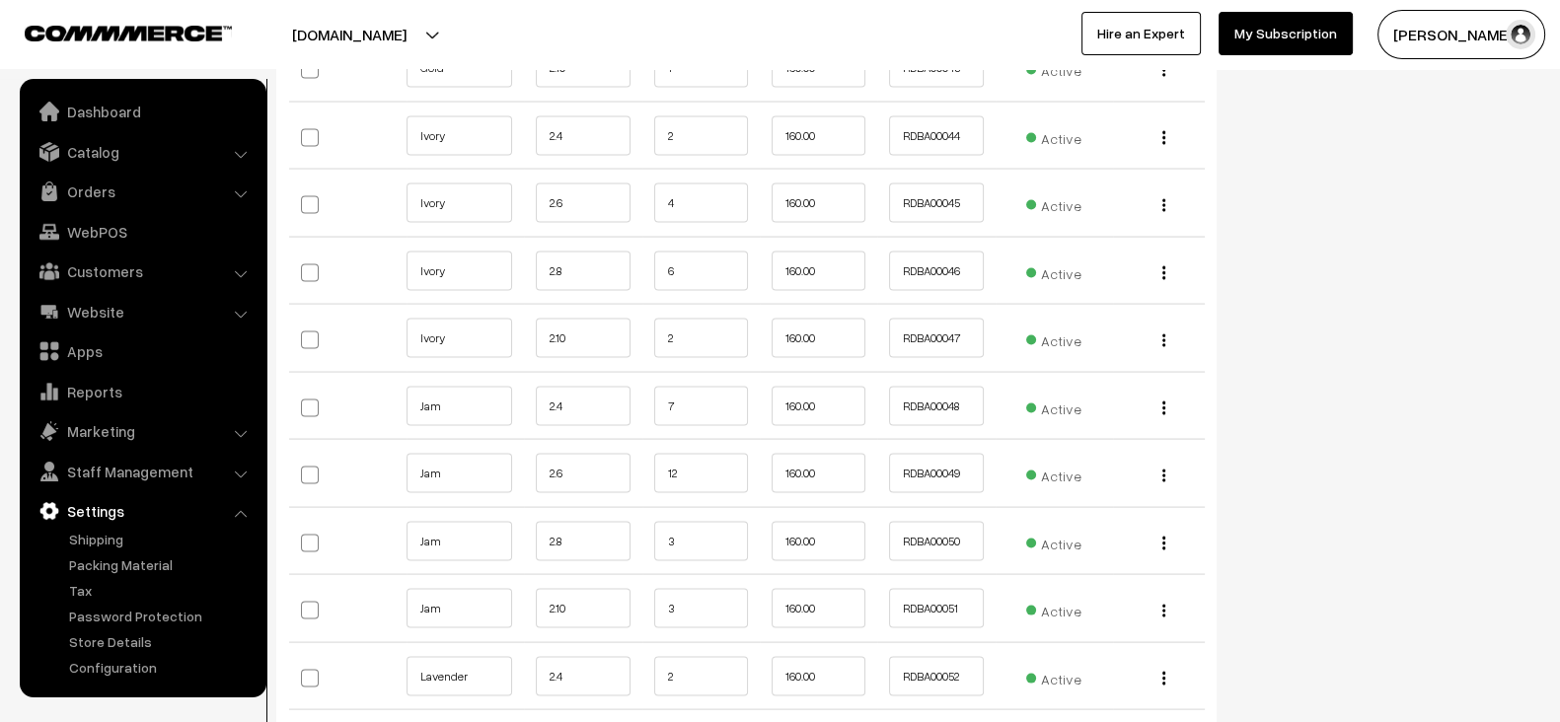
scroll to position [4885, 0]
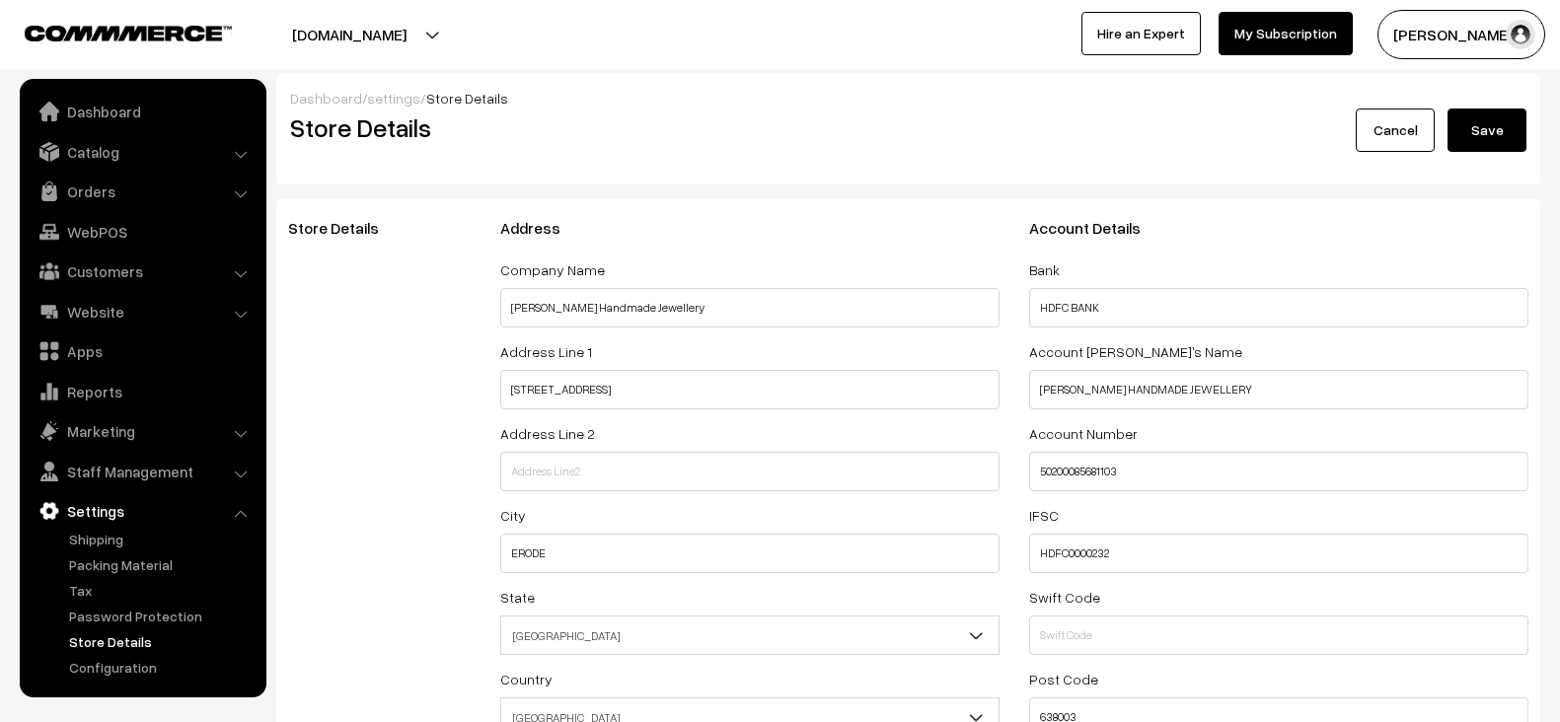
select select "99"
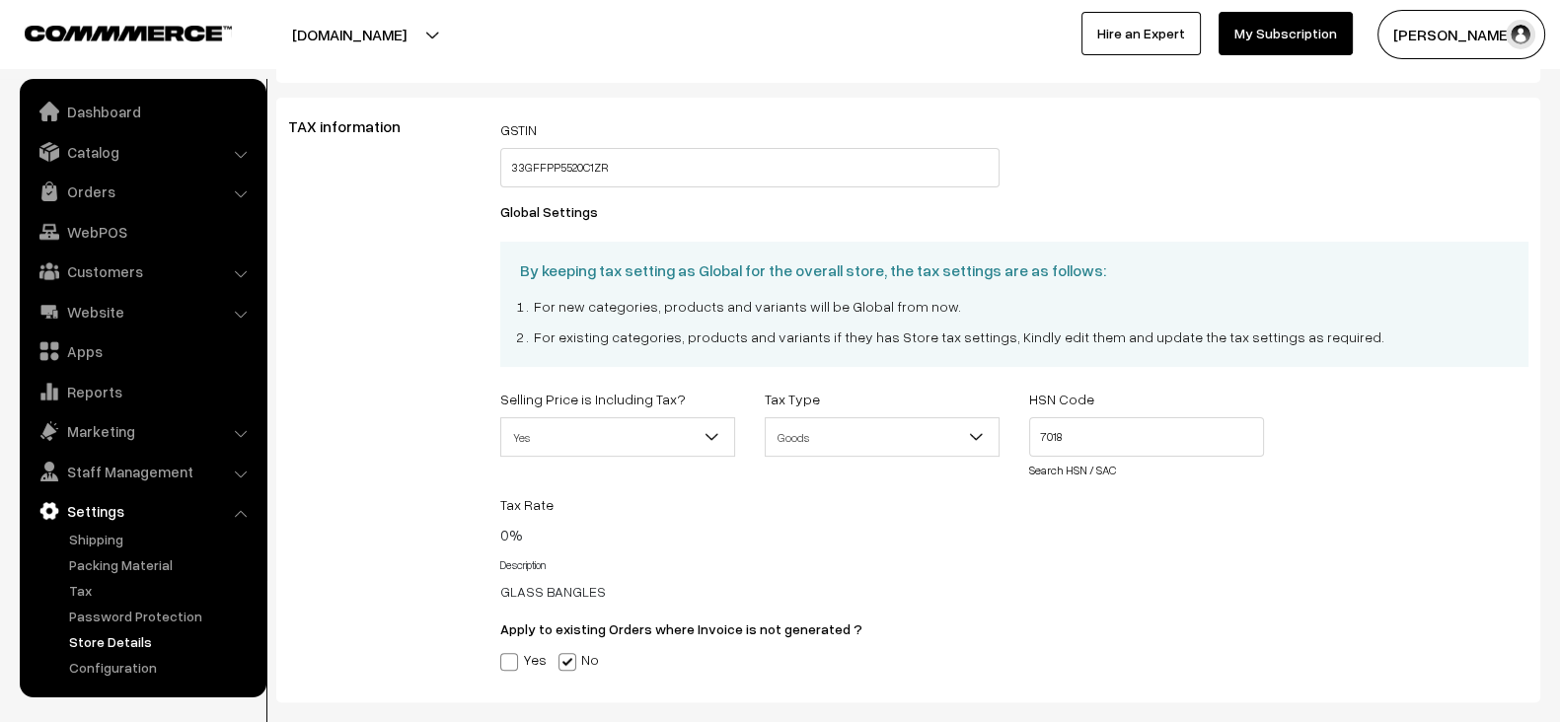
scroll to position [686, 0]
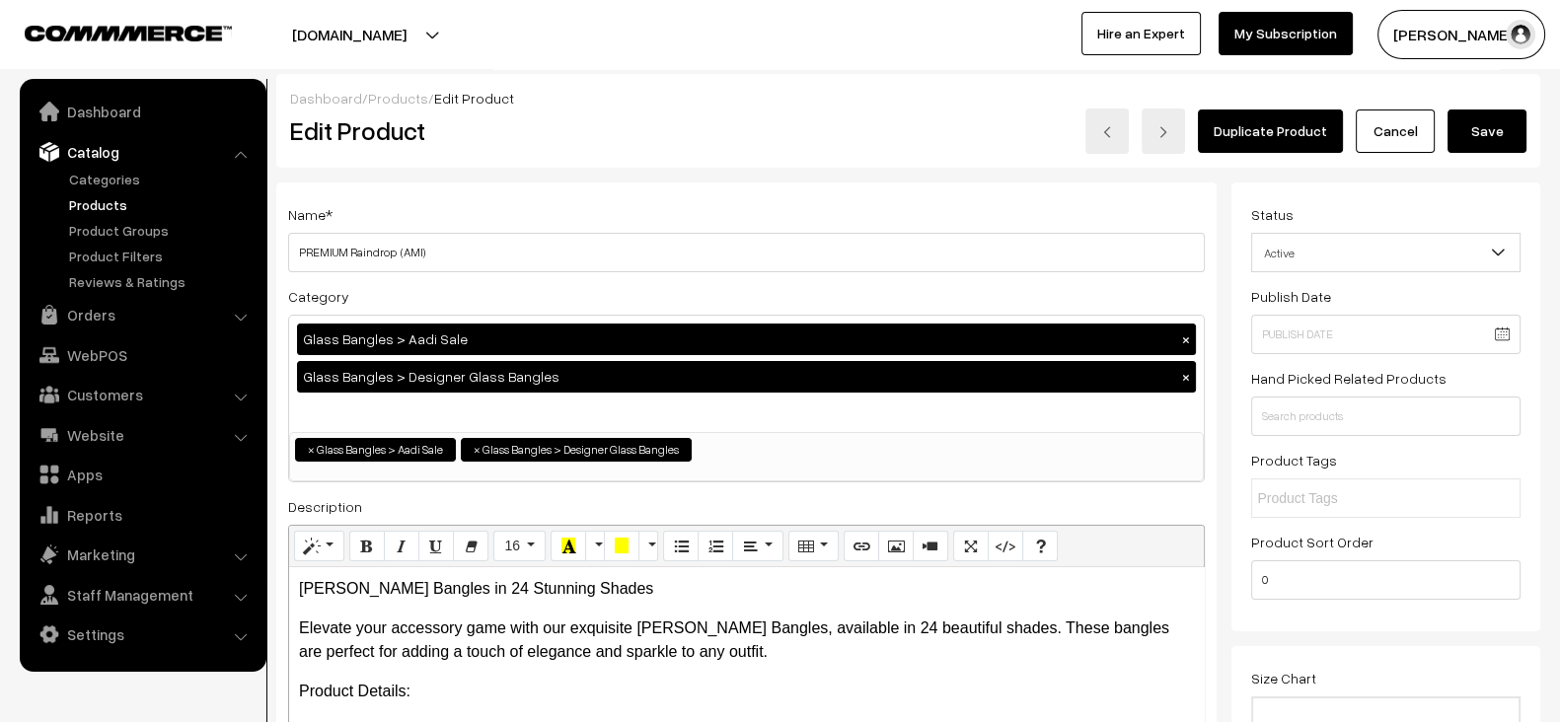
click at [1490, 143] on button "Save" at bounding box center [1486, 131] width 79 height 43
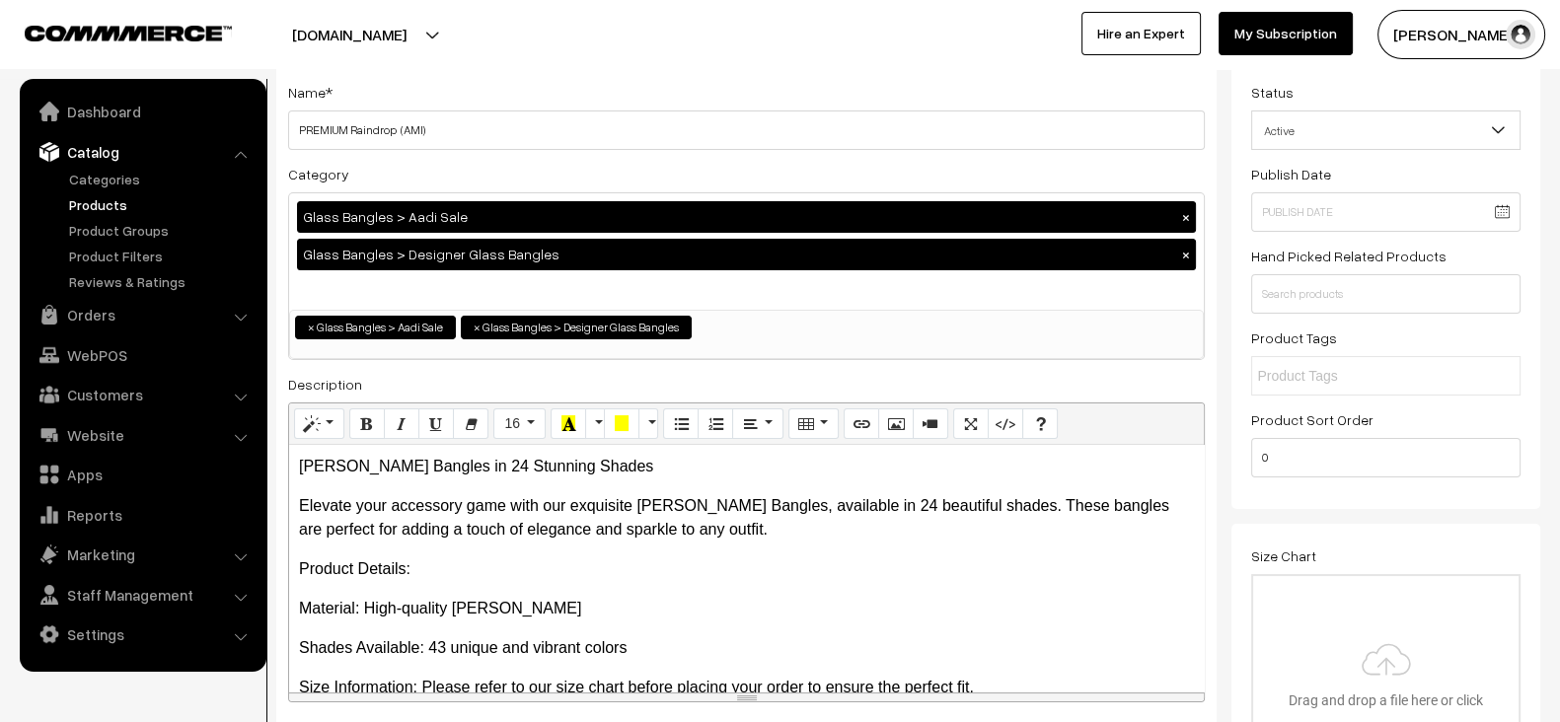
scroll to position [124, 0]
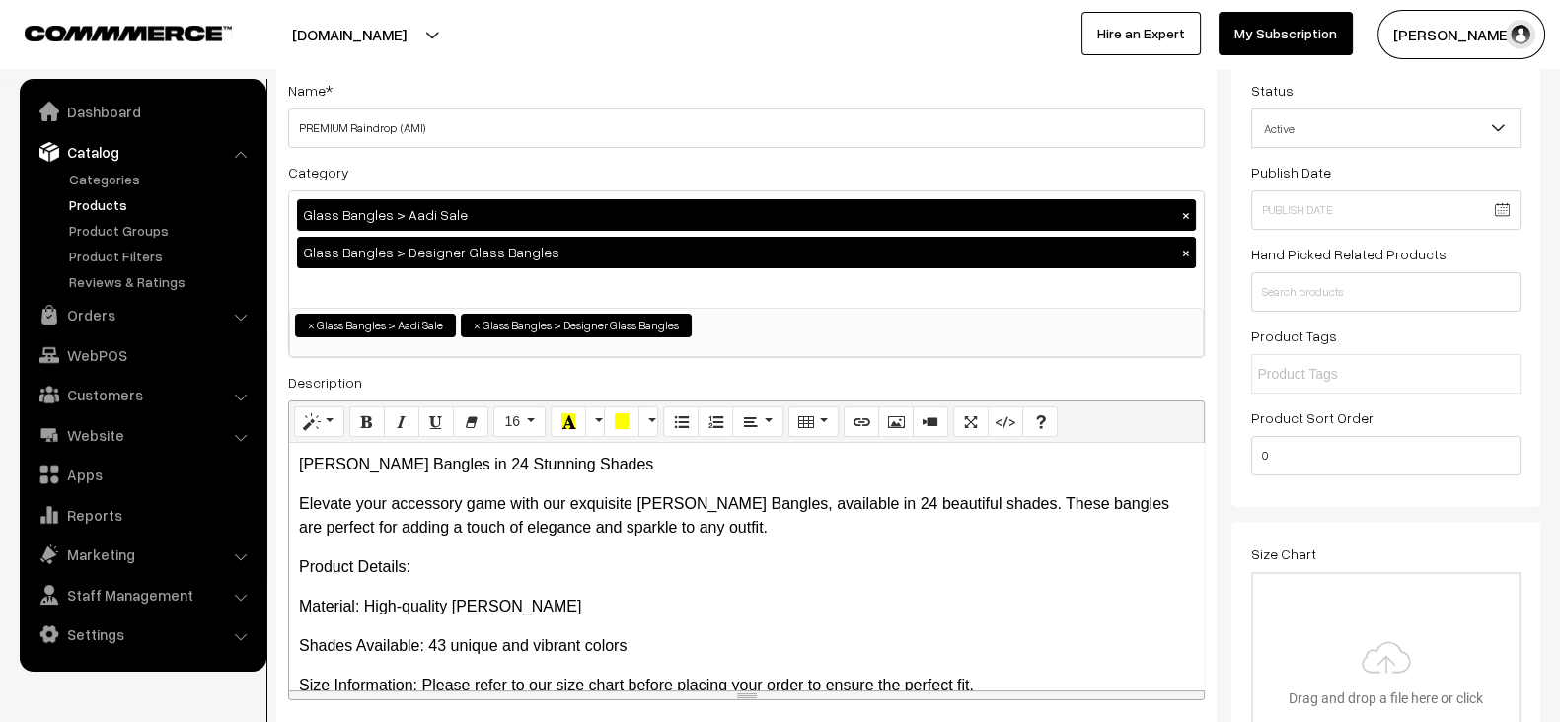
click at [894, 288] on div "Glass Bangles > Aadi Sale × Glass Bangles > Designer Glass Bangles ×" at bounding box center [746, 249] width 915 height 116
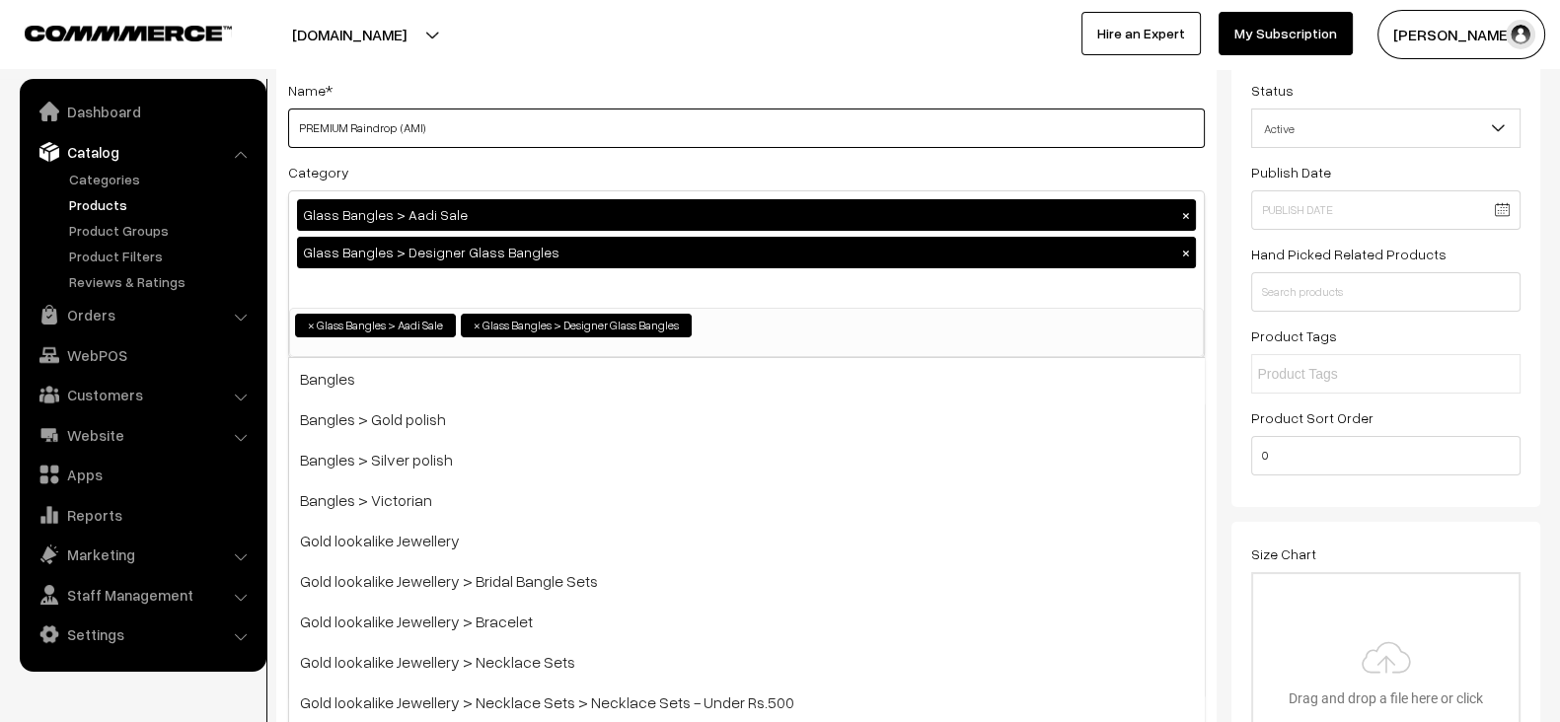
click at [911, 123] on input "PREMIUM Raindrop (AMI)" at bounding box center [746, 128] width 917 height 39
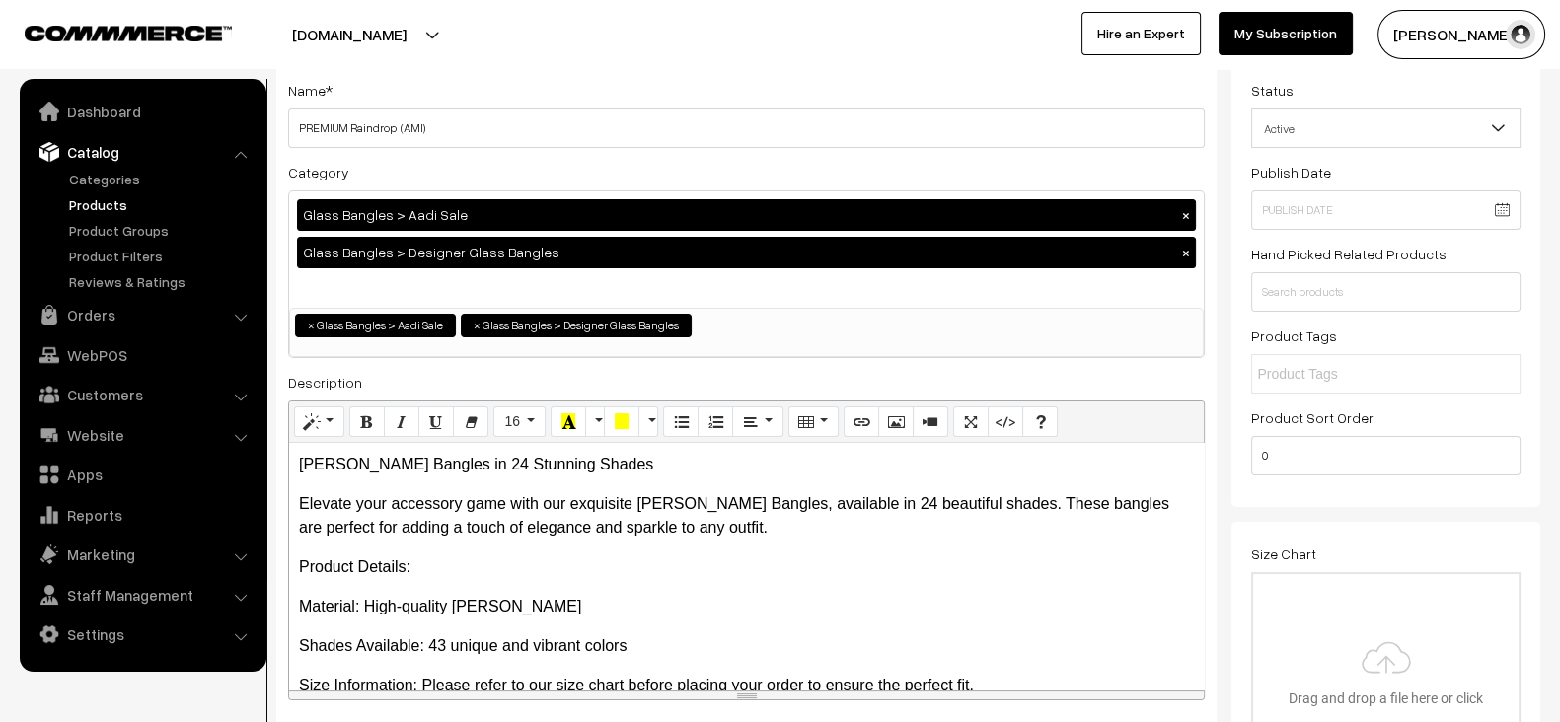
click at [911, 93] on div "Name * PREMIUM Raindrop (AMI)" at bounding box center [746, 113] width 917 height 70
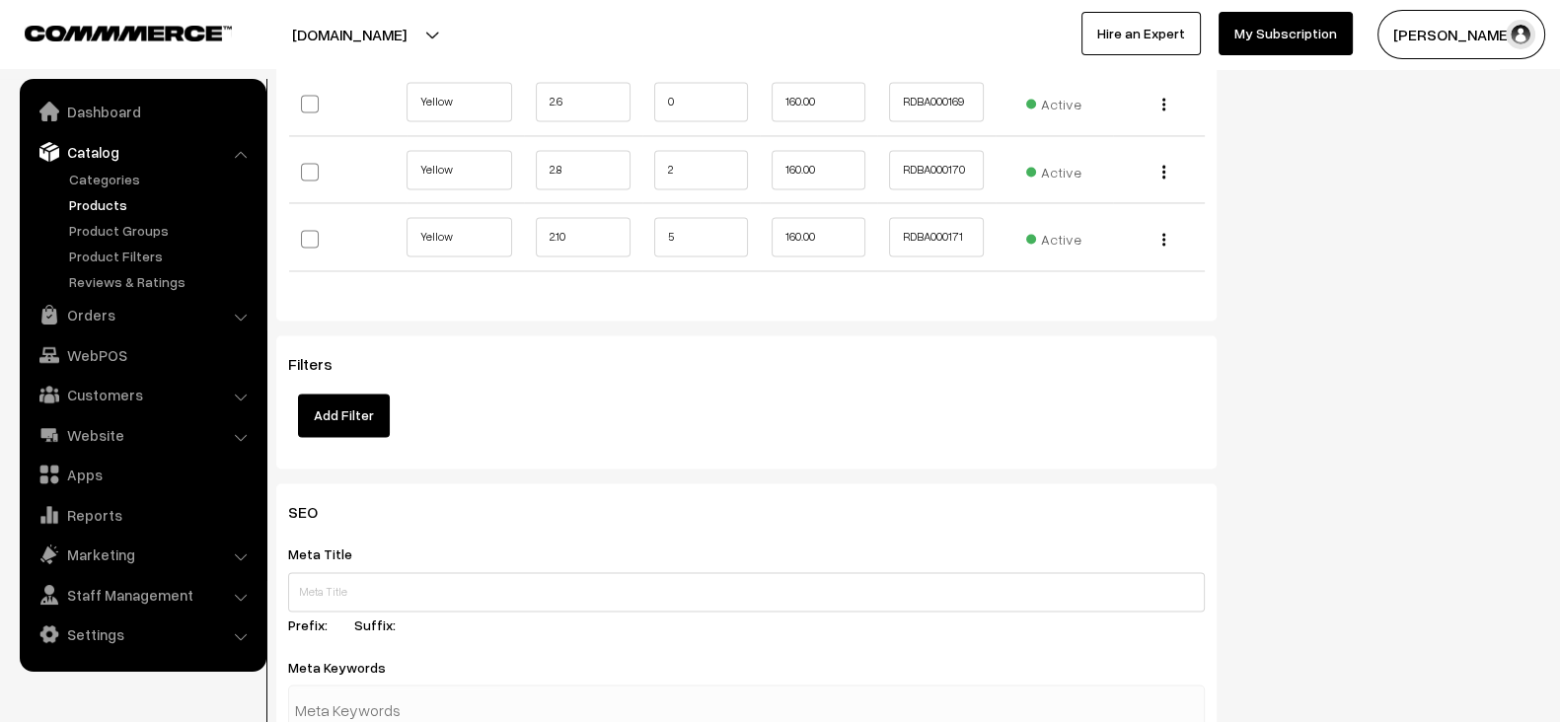
scroll to position [13394, 0]
click at [96, 207] on link "Products" at bounding box center [161, 204] width 195 height 21
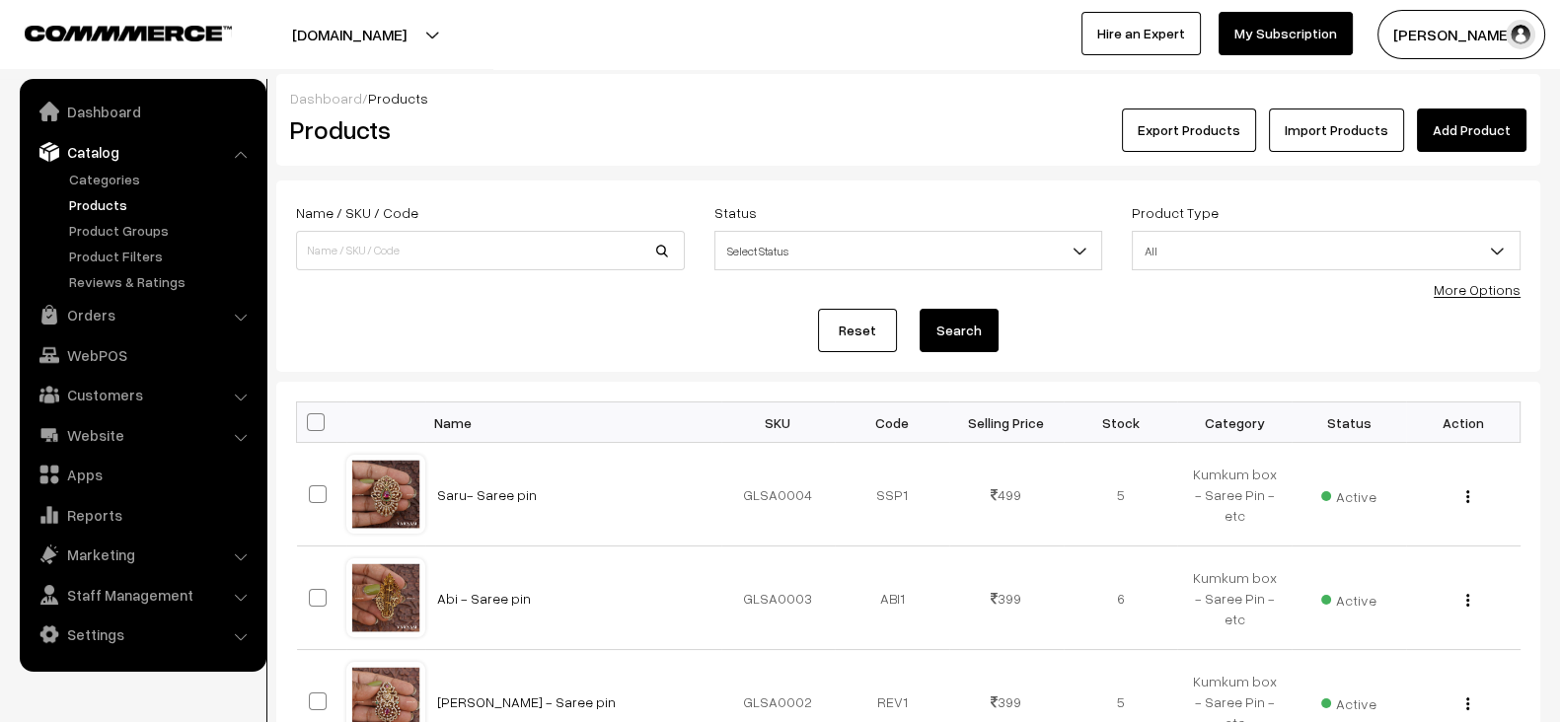
click at [1201, 136] on button "Export Products" at bounding box center [1189, 130] width 134 height 43
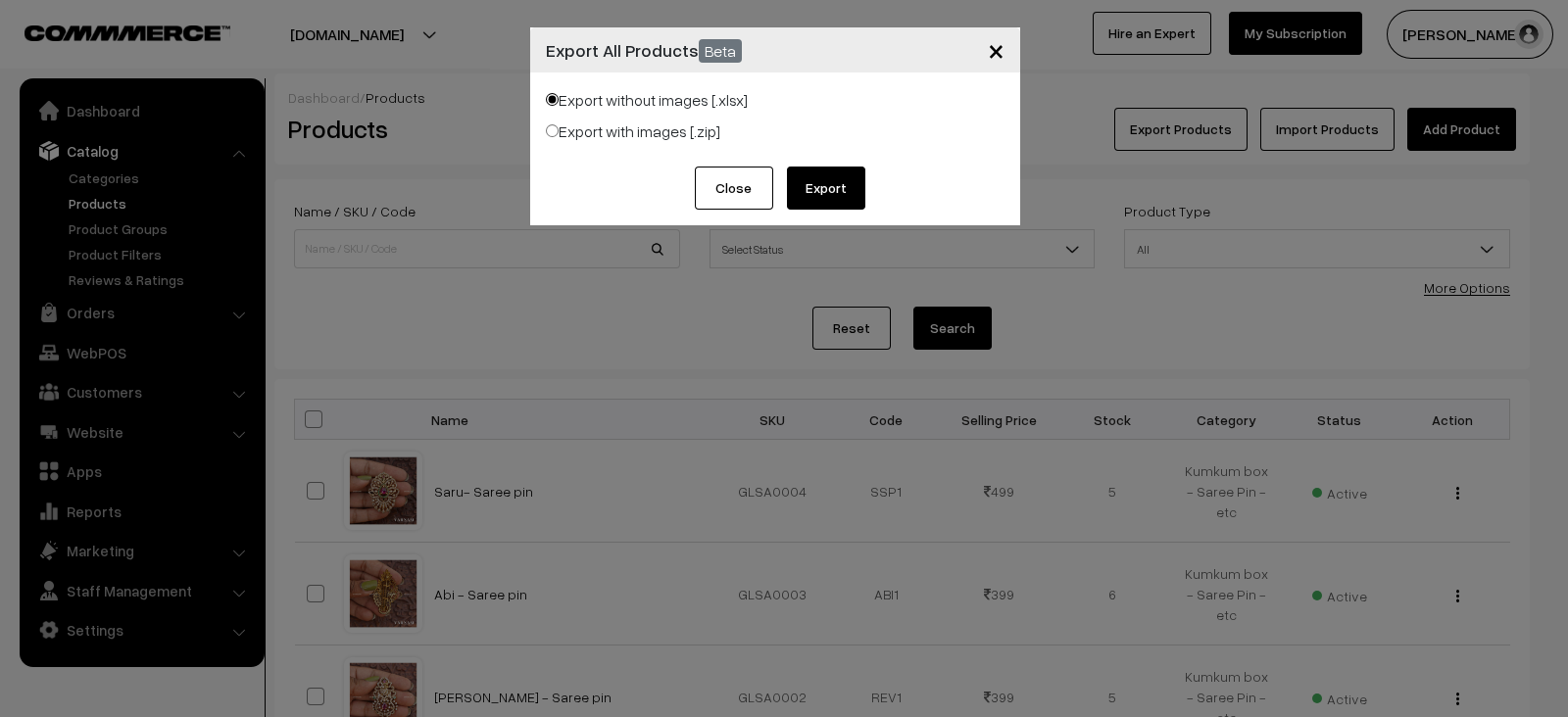
click at [846, 191] on button "Export" at bounding box center [825, 188] width 78 height 43
click at [1000, 54] on span "×" at bounding box center [995, 50] width 17 height 37
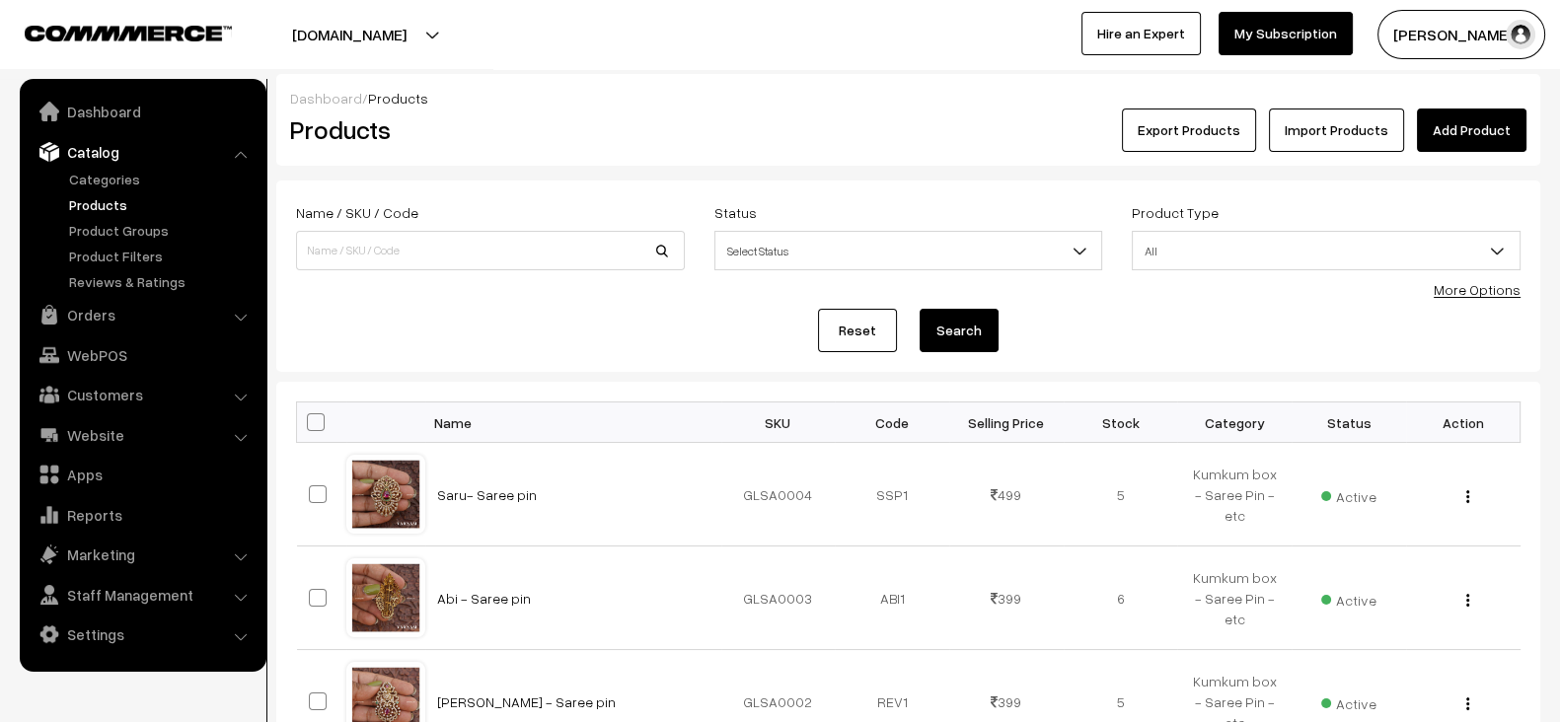
drag, startPoint x: 378, startPoint y: 226, endPoint x: 376, endPoint y: 249, distance: 22.8
click at [376, 249] on div "Name / SKU / Code" at bounding box center [490, 235] width 389 height 70
click at [376, 249] on input at bounding box center [490, 250] width 389 height 39
paste input "PREMIUM Raindrop (AMI)"
type input "PREMIUM Raindrop (AMI)"
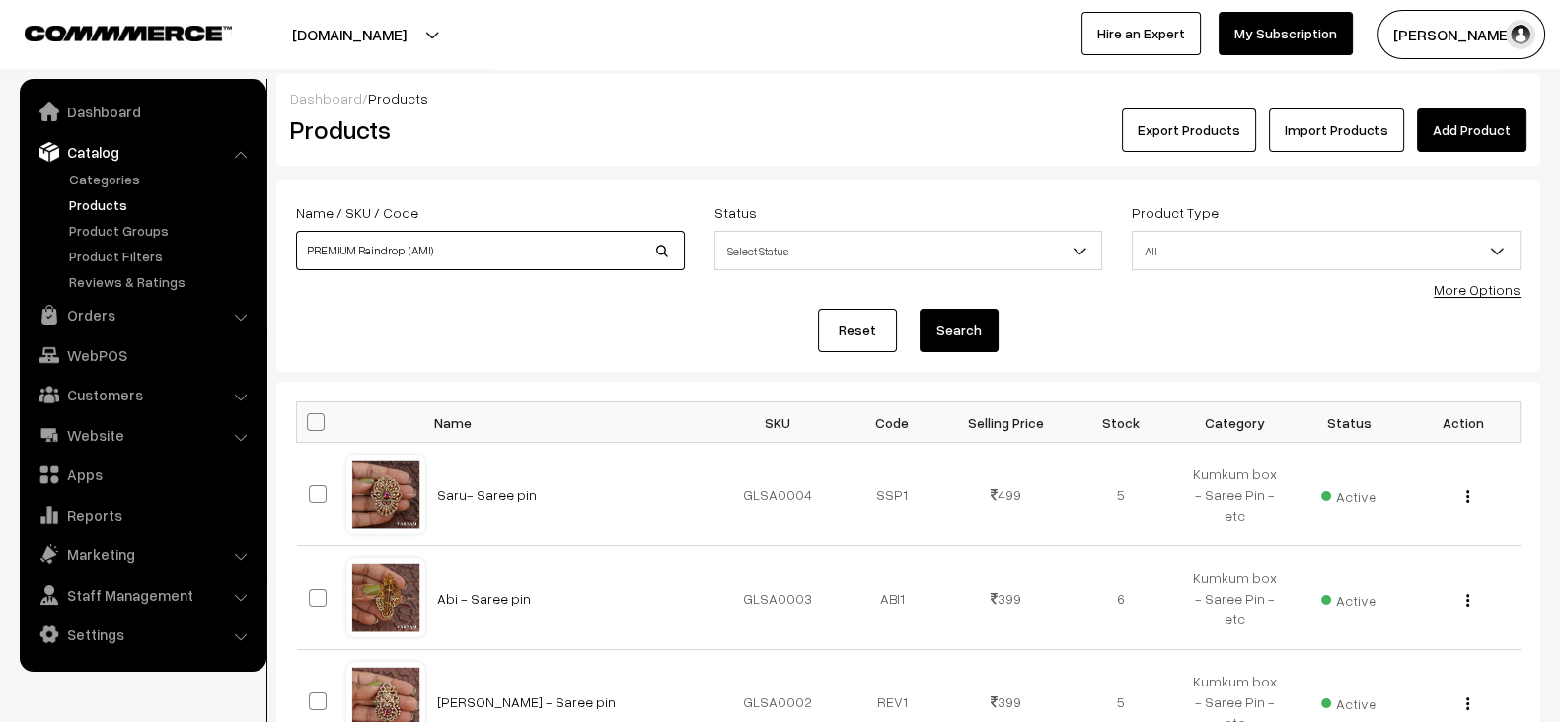
click at [919, 309] on button "Search" at bounding box center [958, 330] width 79 height 43
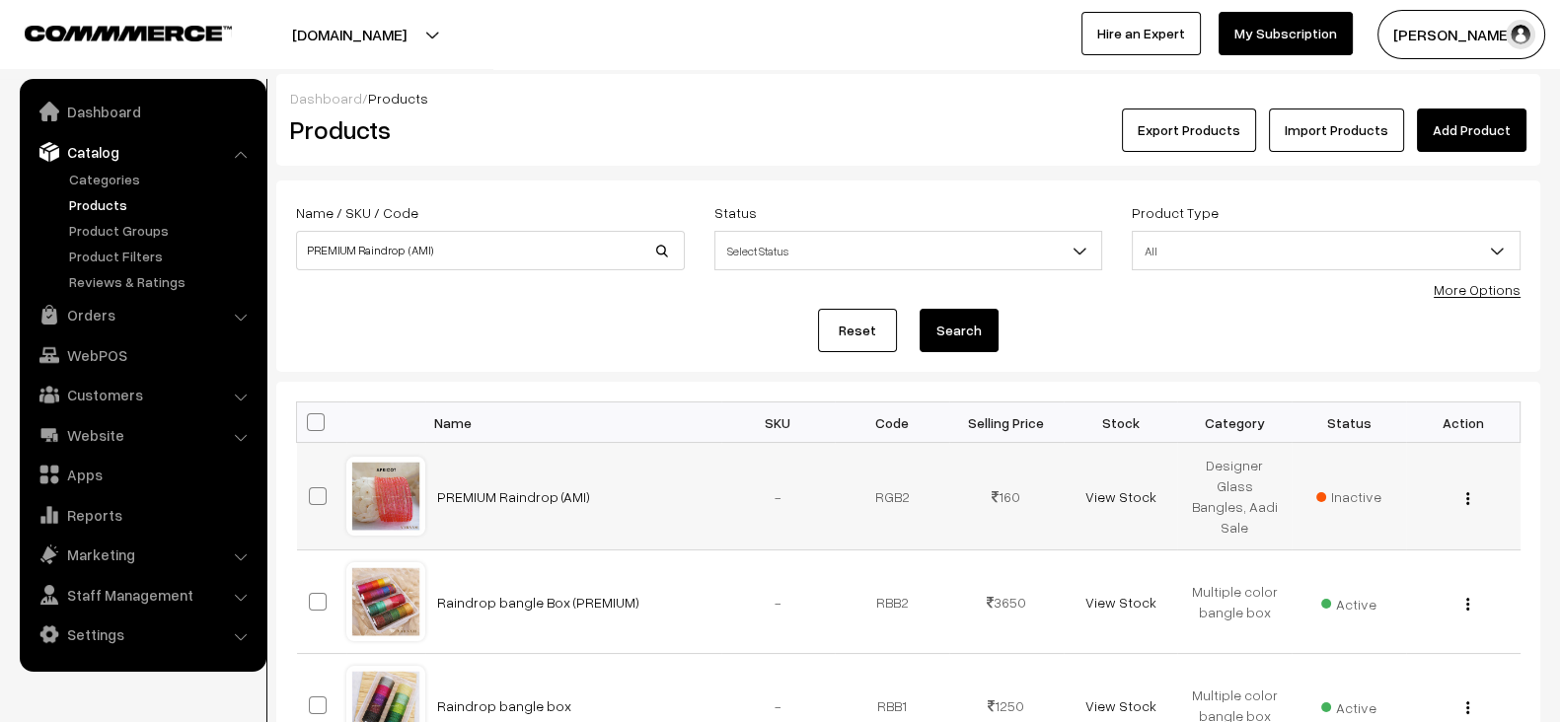
click at [527, 481] on td "PREMIUM Raindrop (AMI)" at bounding box center [573, 497] width 296 height 108
click at [521, 488] on link "PREMIUM Raindrop (AMI)" at bounding box center [513, 496] width 153 height 17
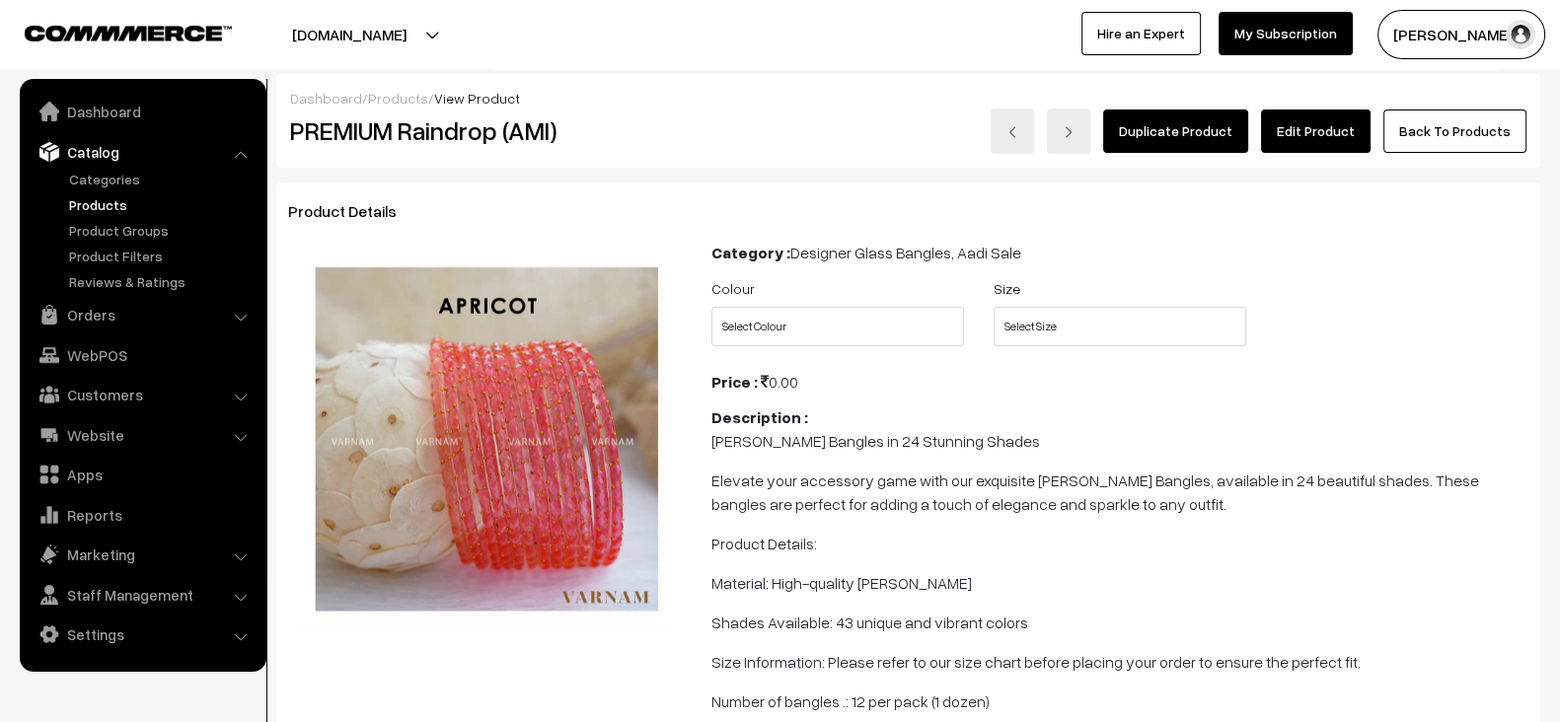
click at [1367, 115] on link "Edit Product" at bounding box center [1316, 131] width 110 height 43
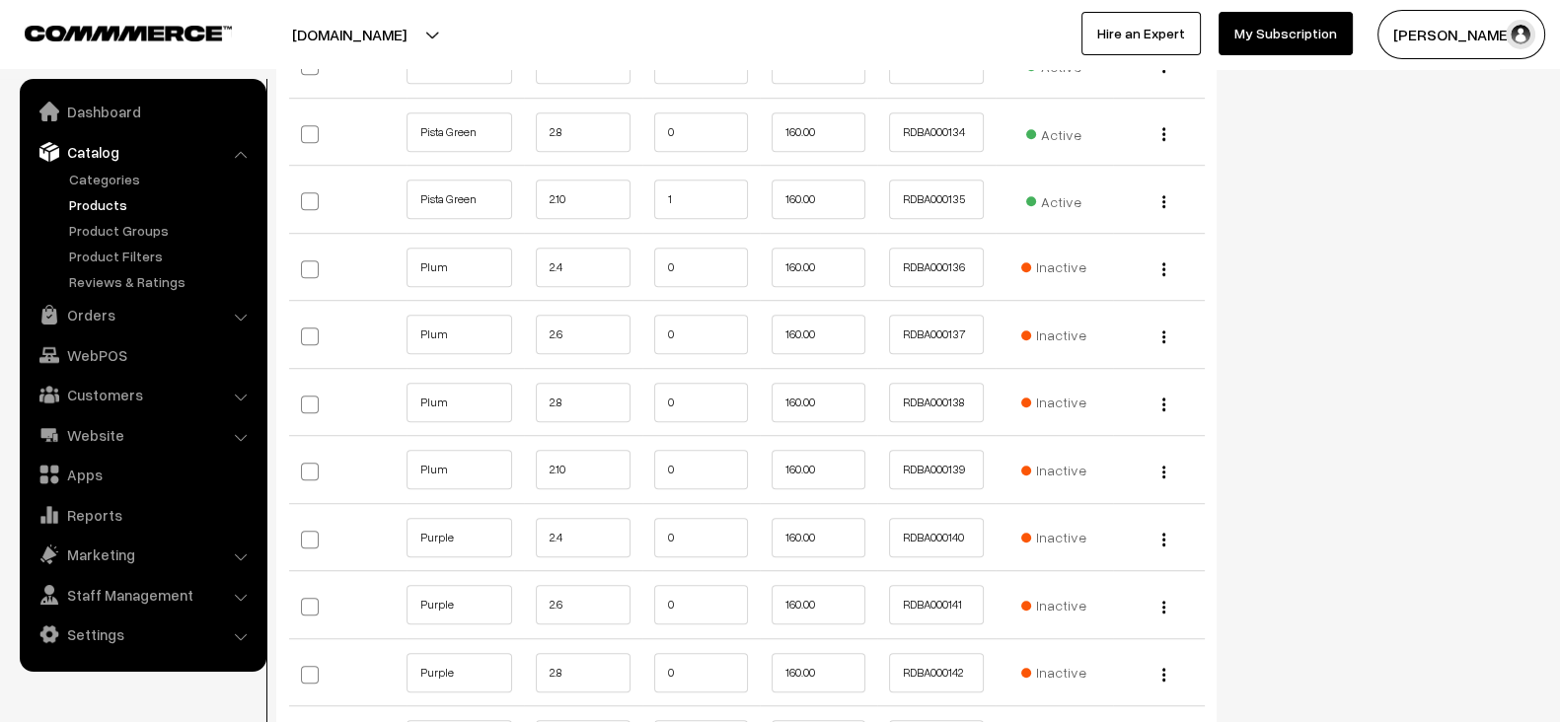
scroll to position [11001, 0]
click at [413, 246] on input "Plum" at bounding box center [459, 265] width 106 height 39
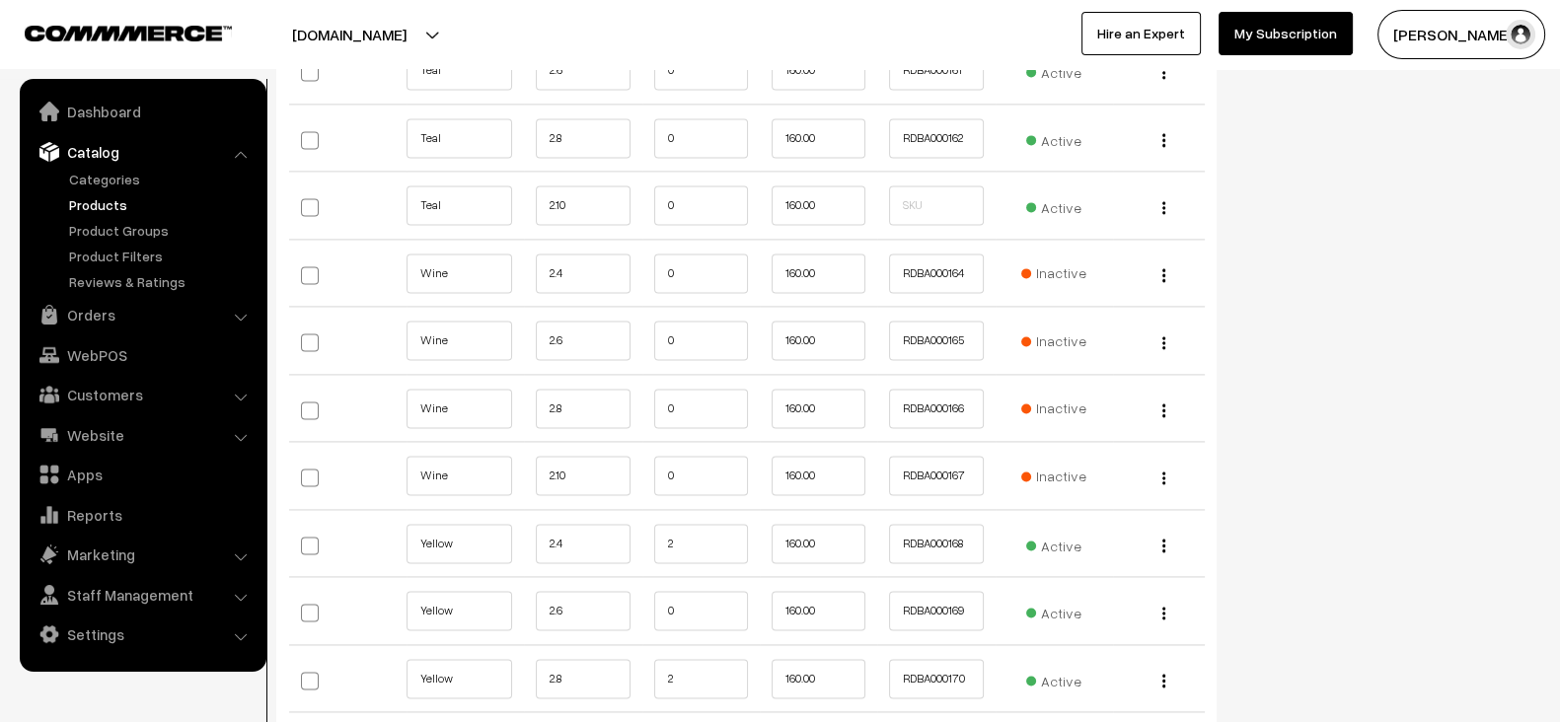
scroll to position [12884, 0]
click at [428, 256] on input "Wine" at bounding box center [459, 275] width 106 height 39
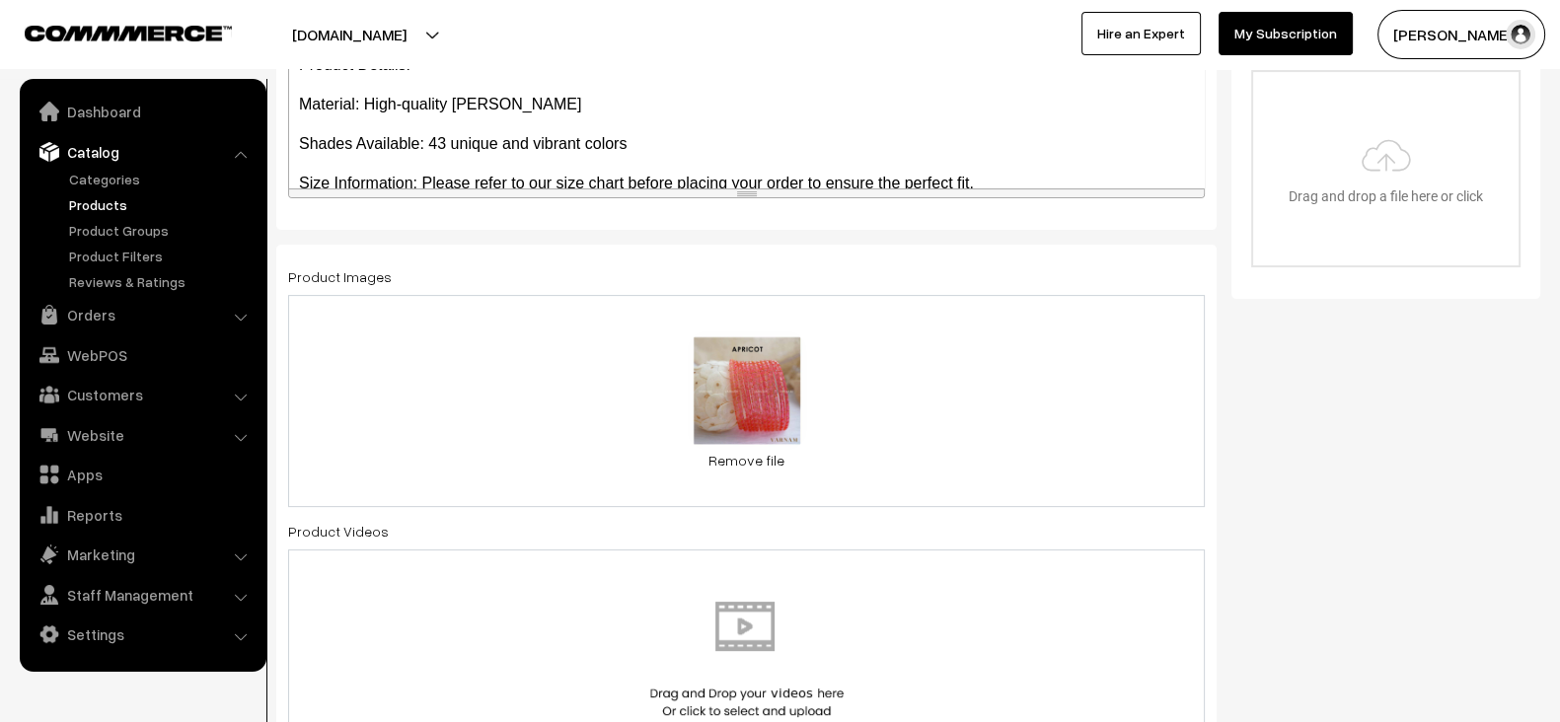
scroll to position [0, 0]
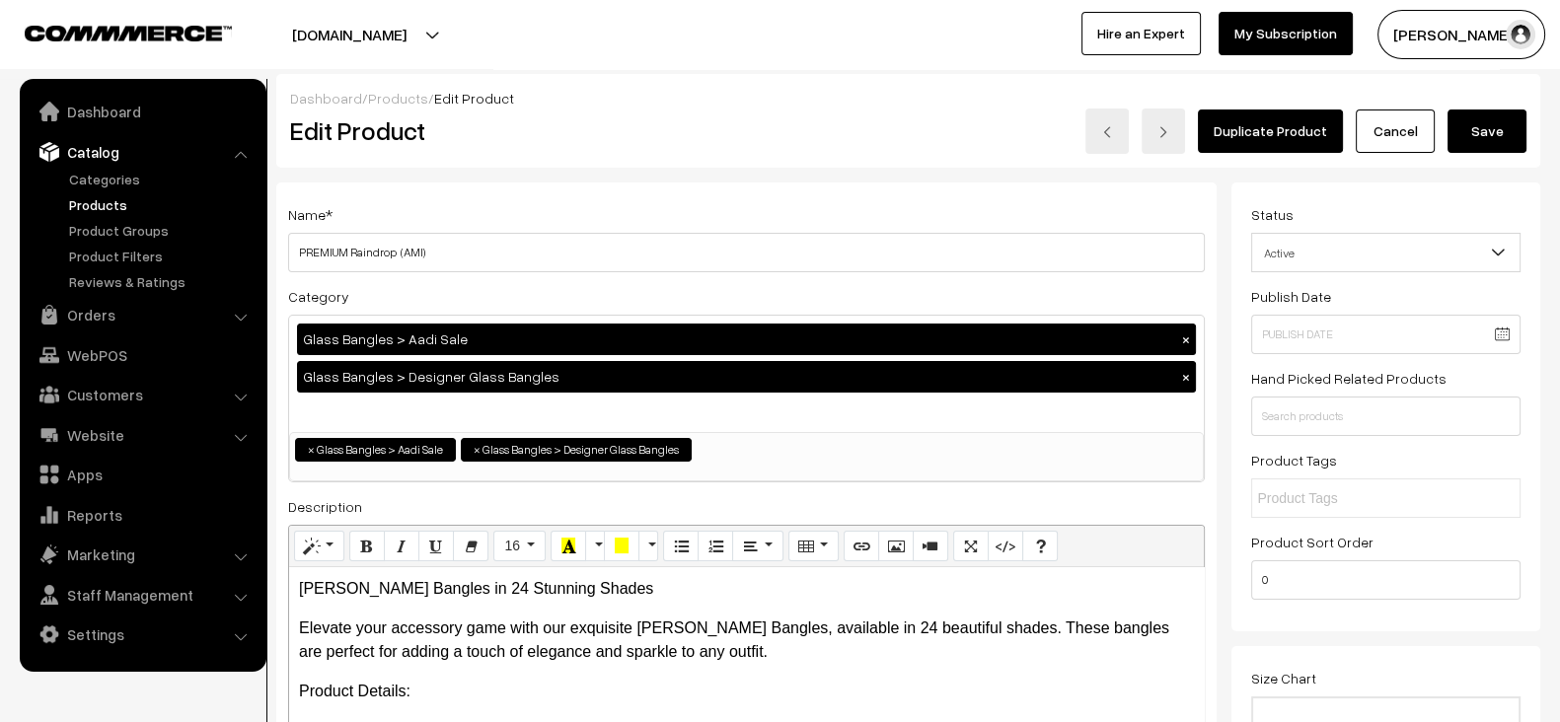
click at [1504, 126] on button "Save" at bounding box center [1486, 131] width 79 height 43
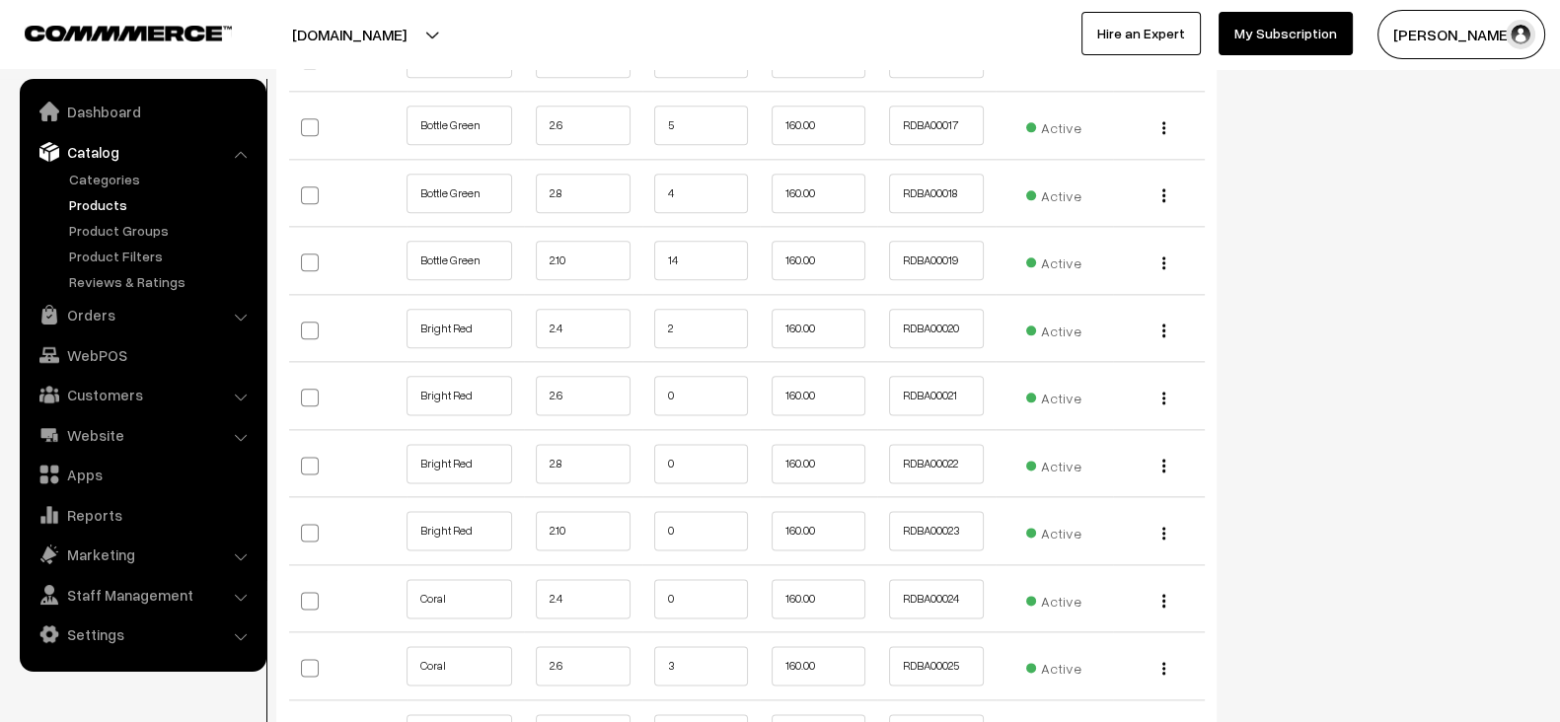
scroll to position [3363, 0]
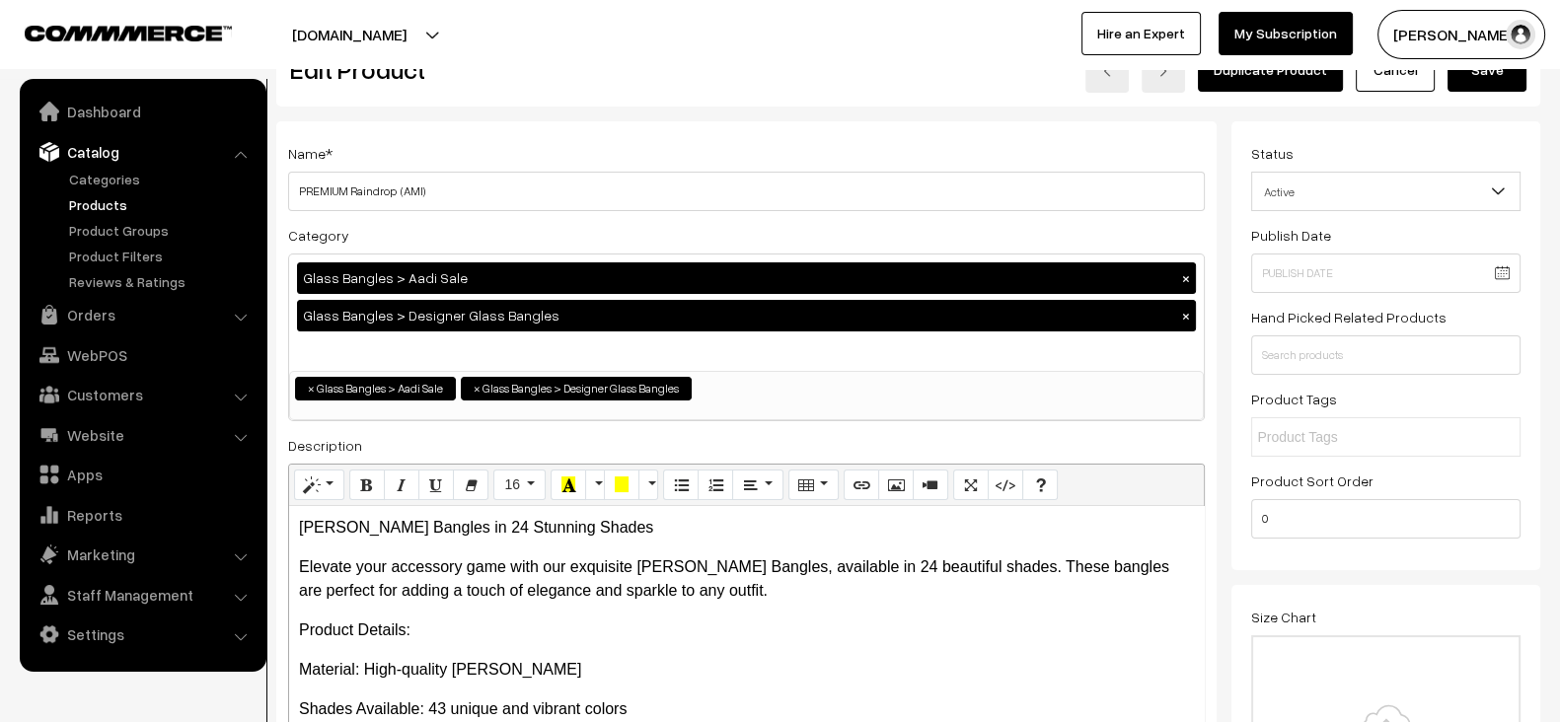
scroll to position [61, 0]
click at [357, 338] on div "Glass Bangles > Aadi Sale × Glass Bangles > Designer Glass Bangles ×" at bounding box center [746, 313] width 915 height 116
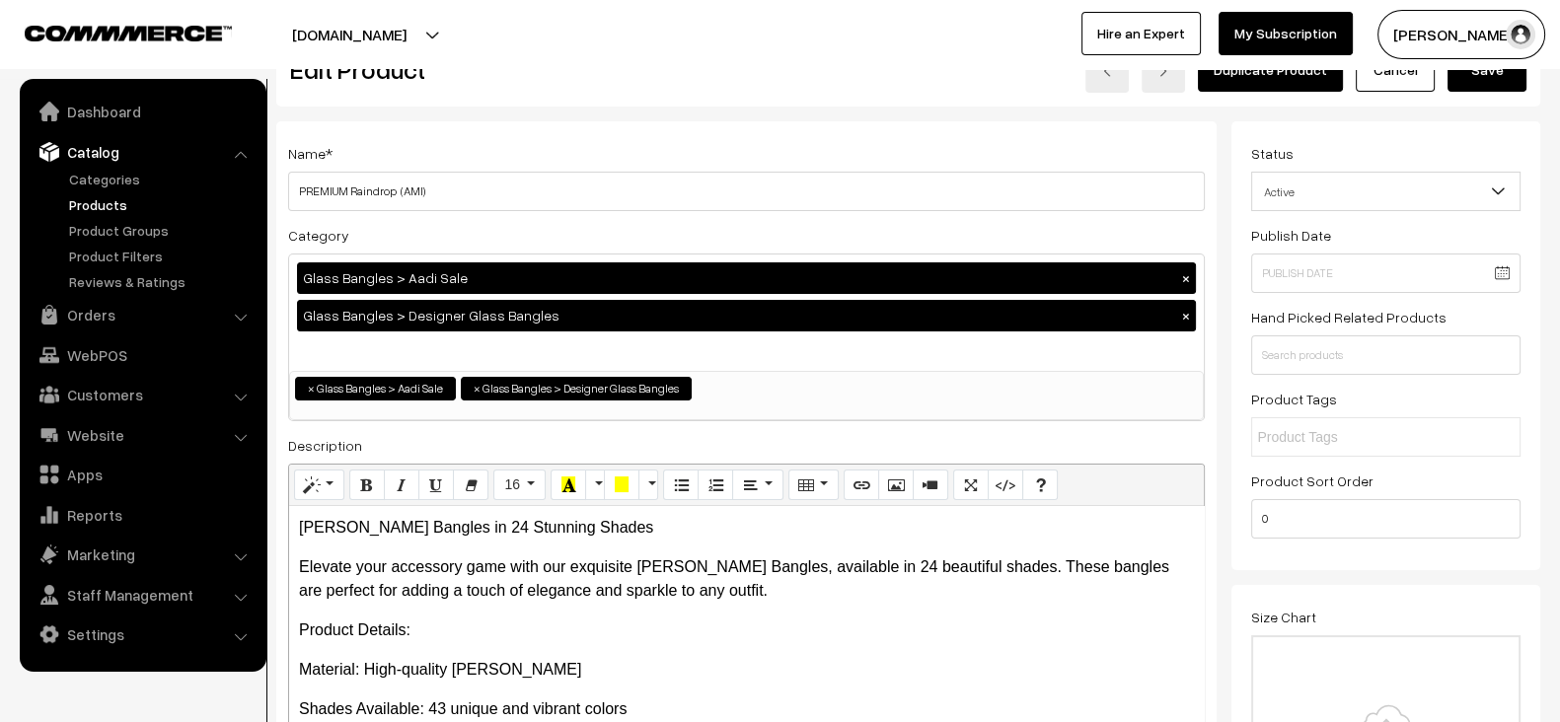
click at [1210, 408] on div "Name * PREMIUM Raindrop (AMI) Category Glass Bangles > Aadi Sale × Glass Bangle…" at bounding box center [746, 458] width 940 height 675
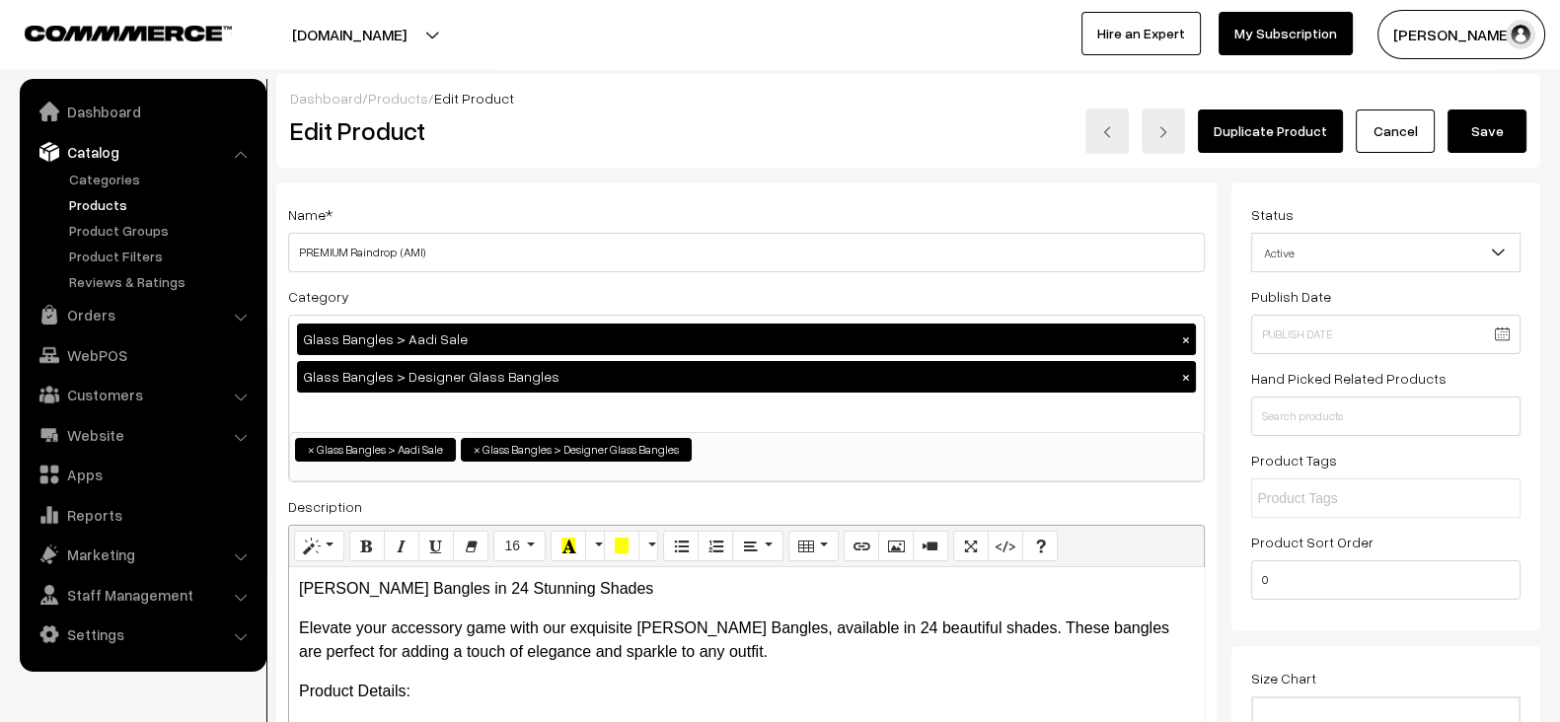
click at [1474, 142] on button "Save" at bounding box center [1486, 131] width 79 height 43
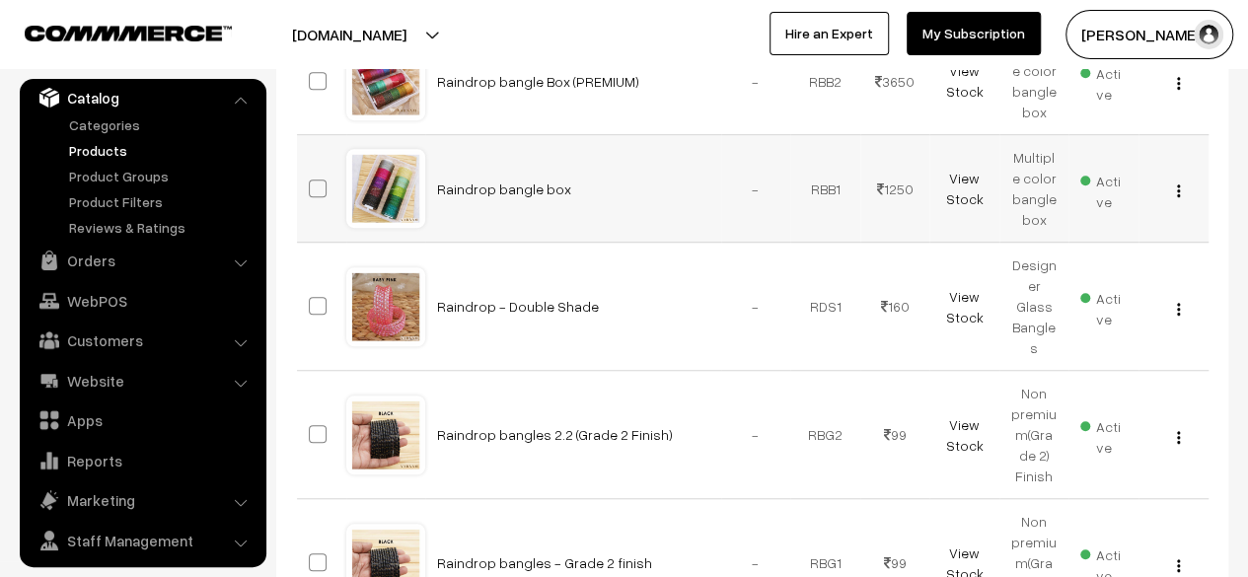
scroll to position [565, 0]
click at [487, 180] on link "Raindrop bangle box" at bounding box center [504, 188] width 134 height 17
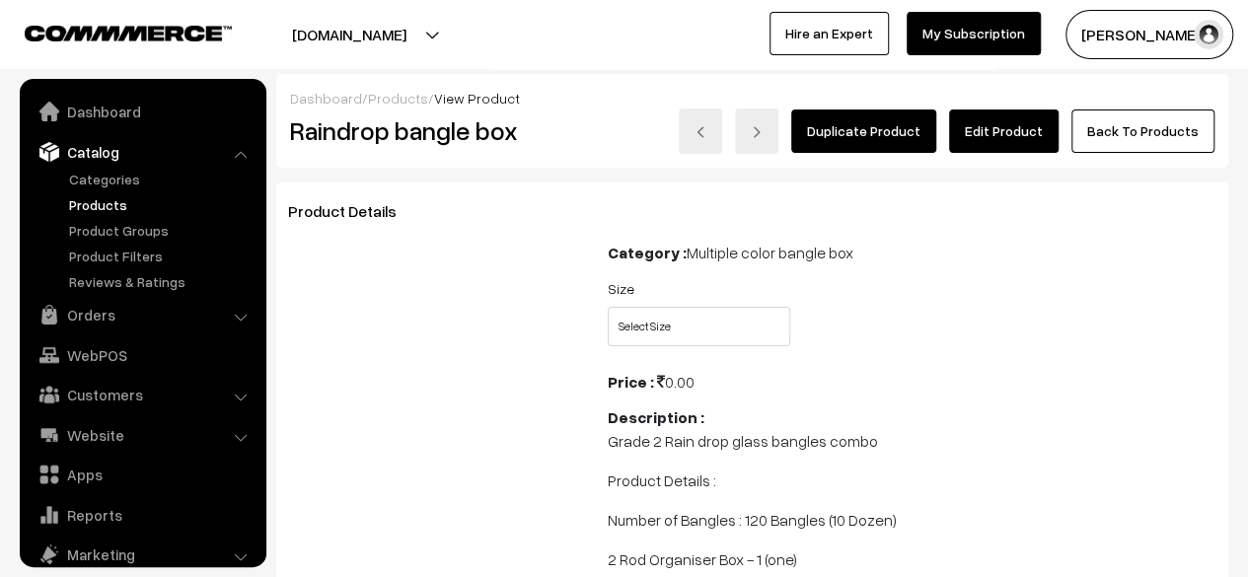
scroll to position [54, 0]
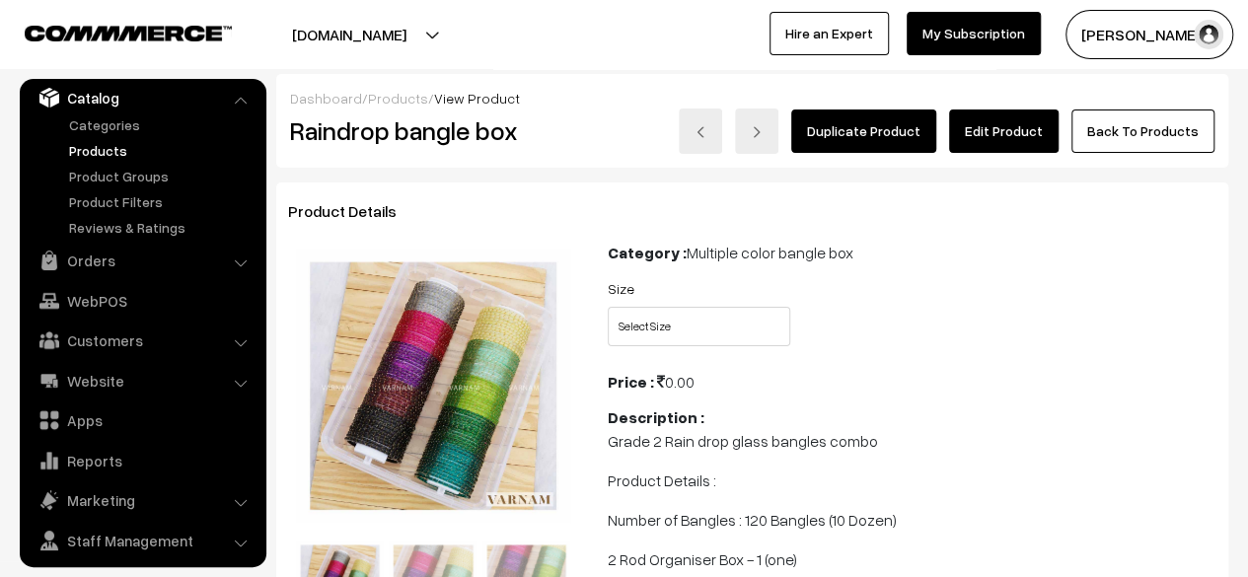
click at [1012, 125] on link "Edit Product" at bounding box center [1004, 131] width 110 height 43
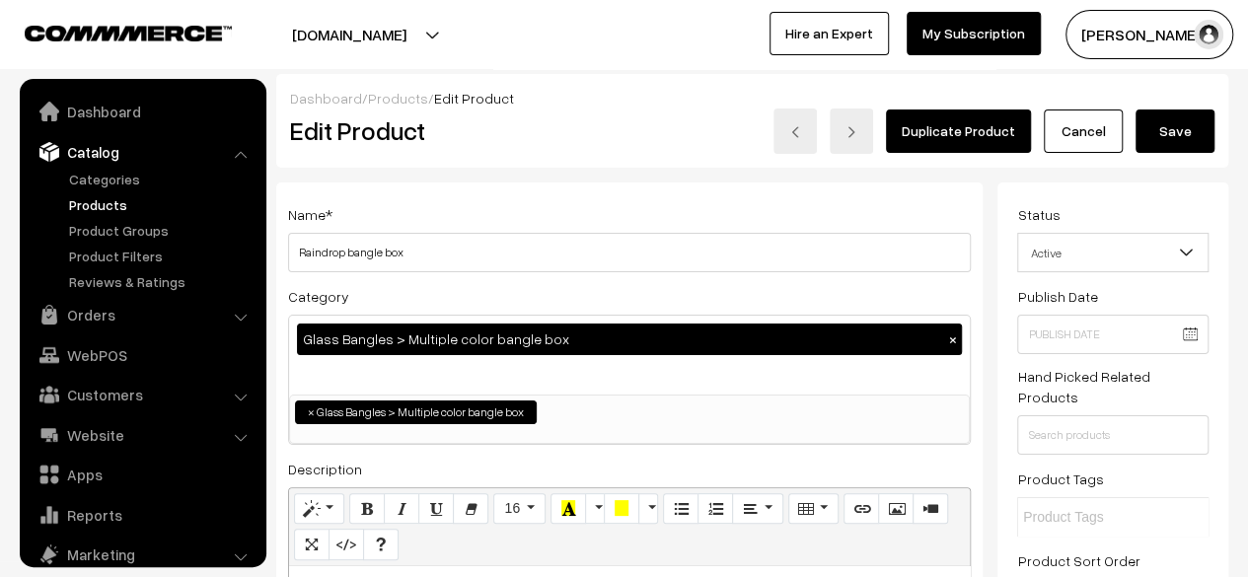
scroll to position [54, 0]
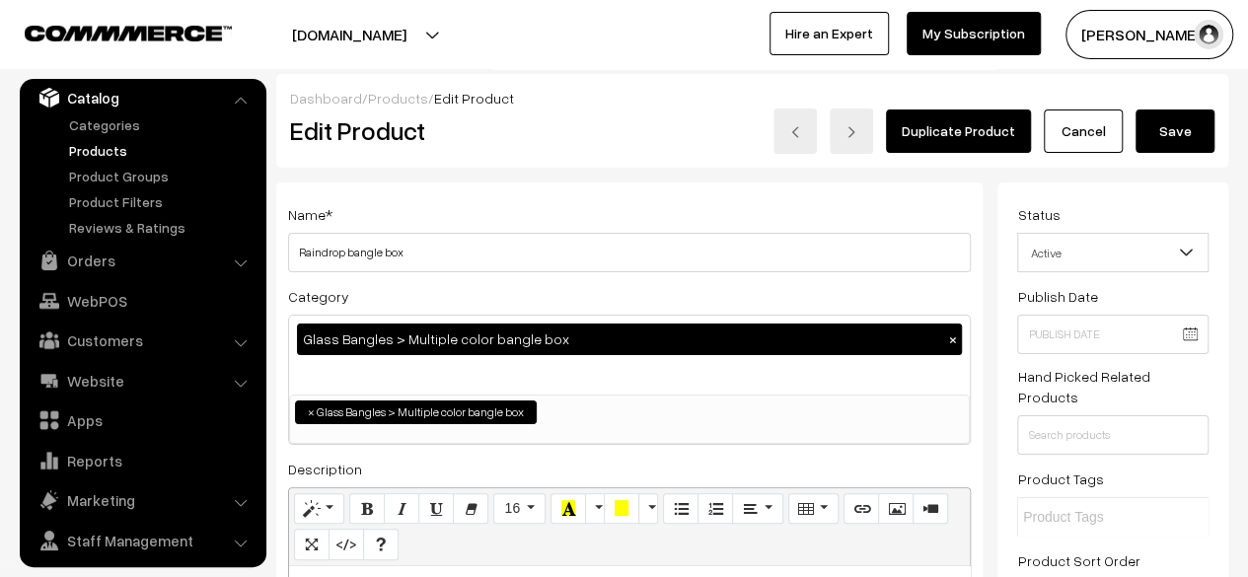
click at [1185, 128] on button "Save" at bounding box center [1175, 131] width 79 height 43
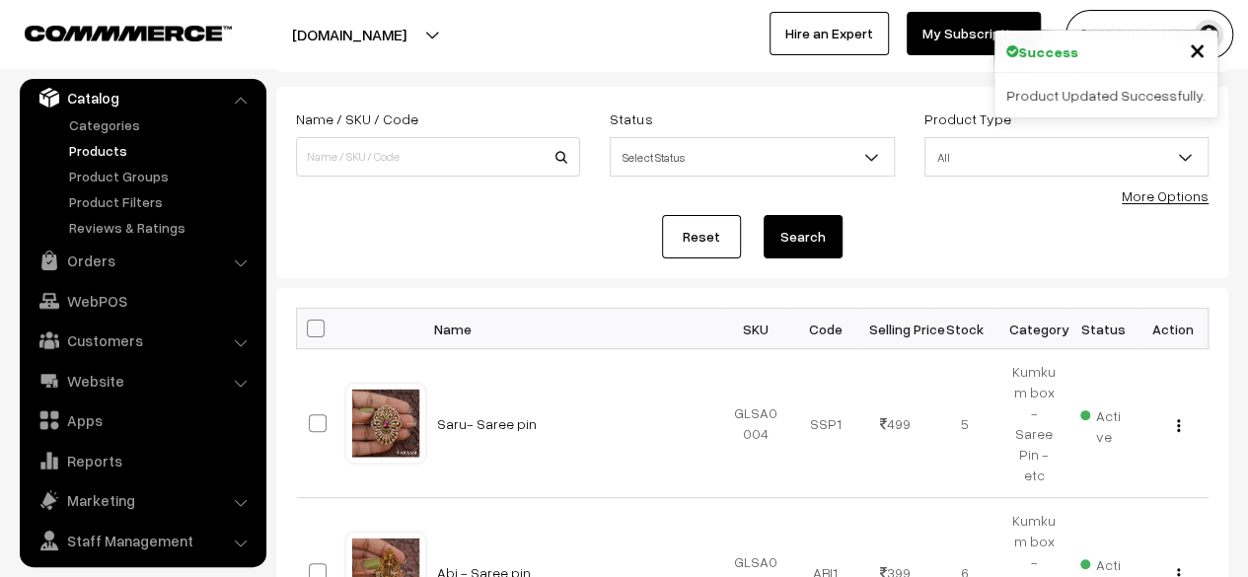
scroll to position [70, 0]
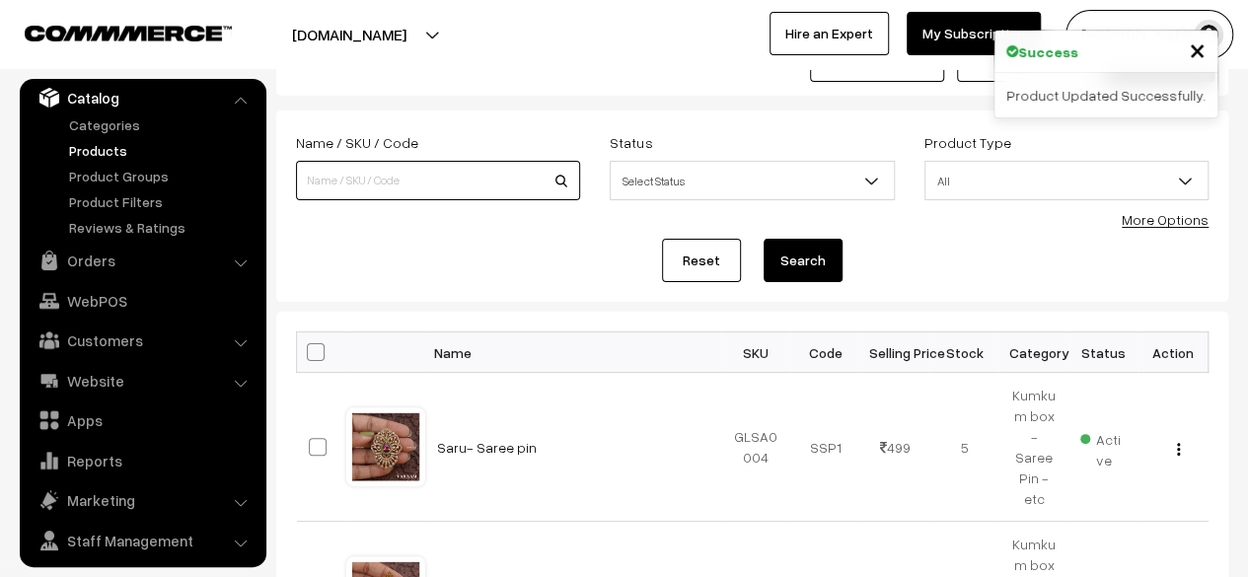
click at [475, 184] on input at bounding box center [438, 180] width 284 height 39
type input "rain"
click at [764, 239] on button "Search" at bounding box center [803, 260] width 79 height 43
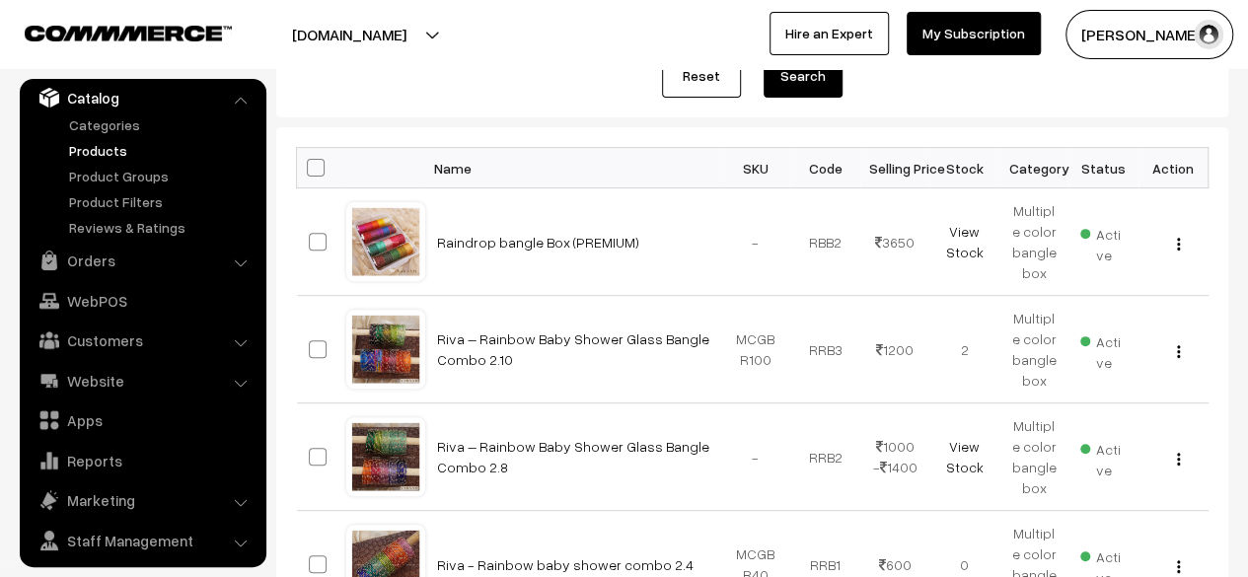
scroll to position [258, 0]
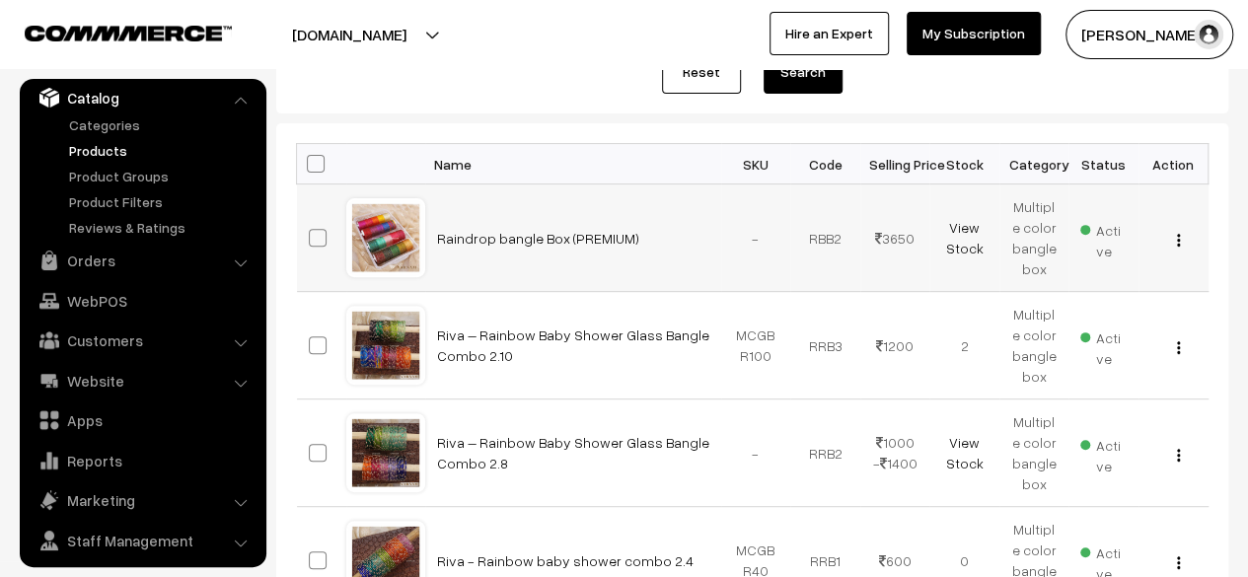
click at [634, 233] on td "Raindrop bangle Box (PREMIUM)" at bounding box center [573, 238] width 296 height 108
copy tr "Raindrop bangle Box (PREMIUM)"
click at [547, 235] on link "Raindrop bangle Box (PREMIUM)" at bounding box center [538, 238] width 202 height 17
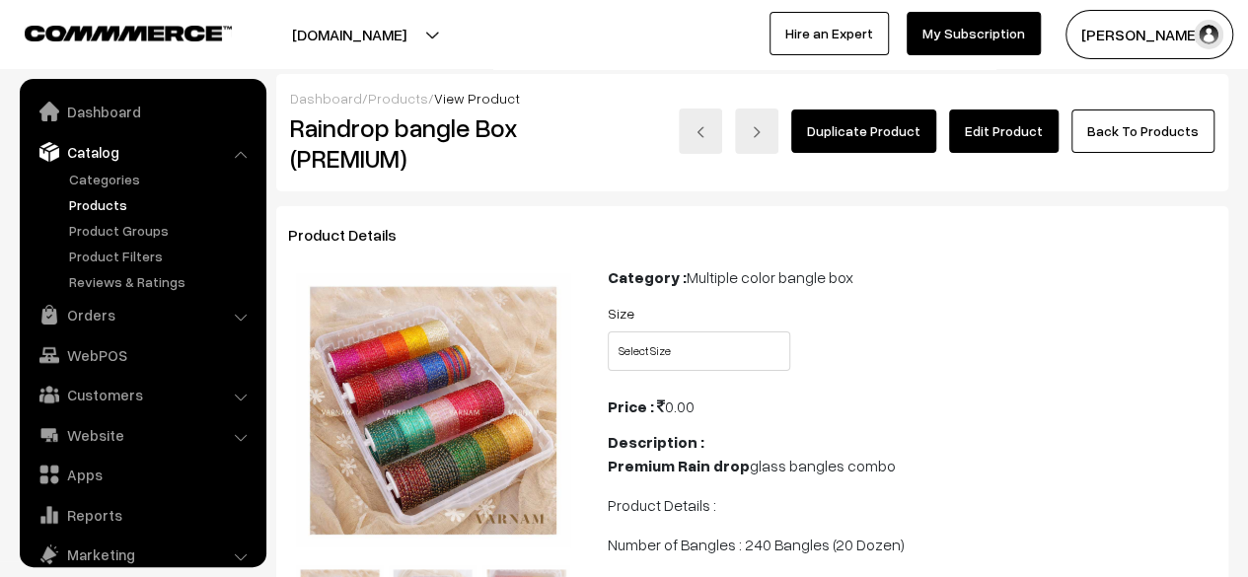
scroll to position [54, 0]
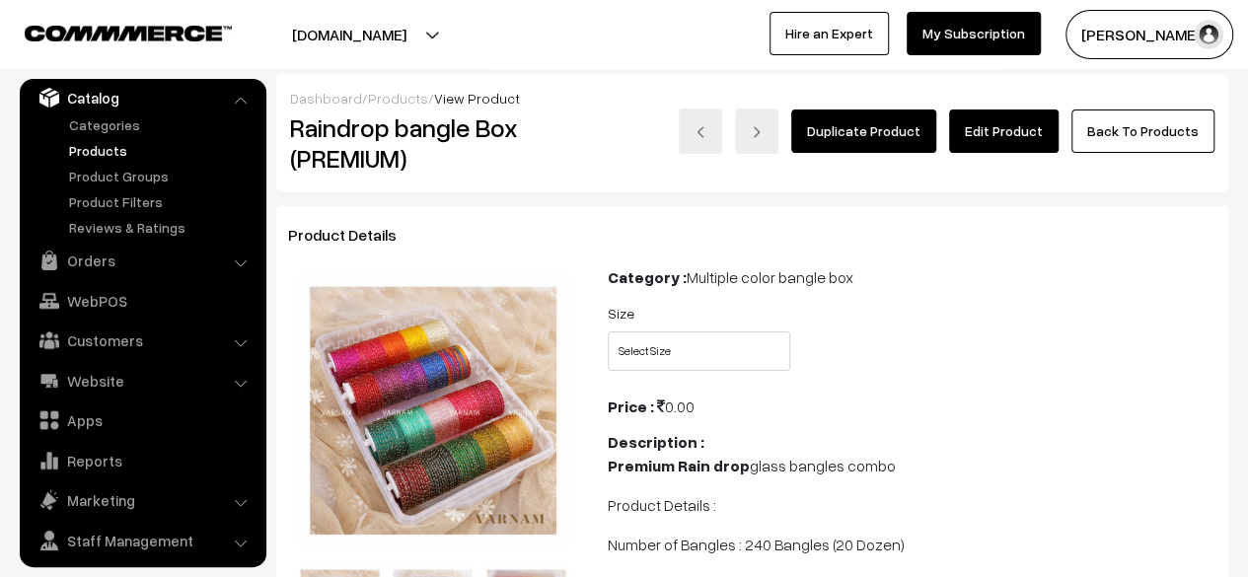
click at [1018, 145] on link "Edit Product" at bounding box center [1004, 131] width 110 height 43
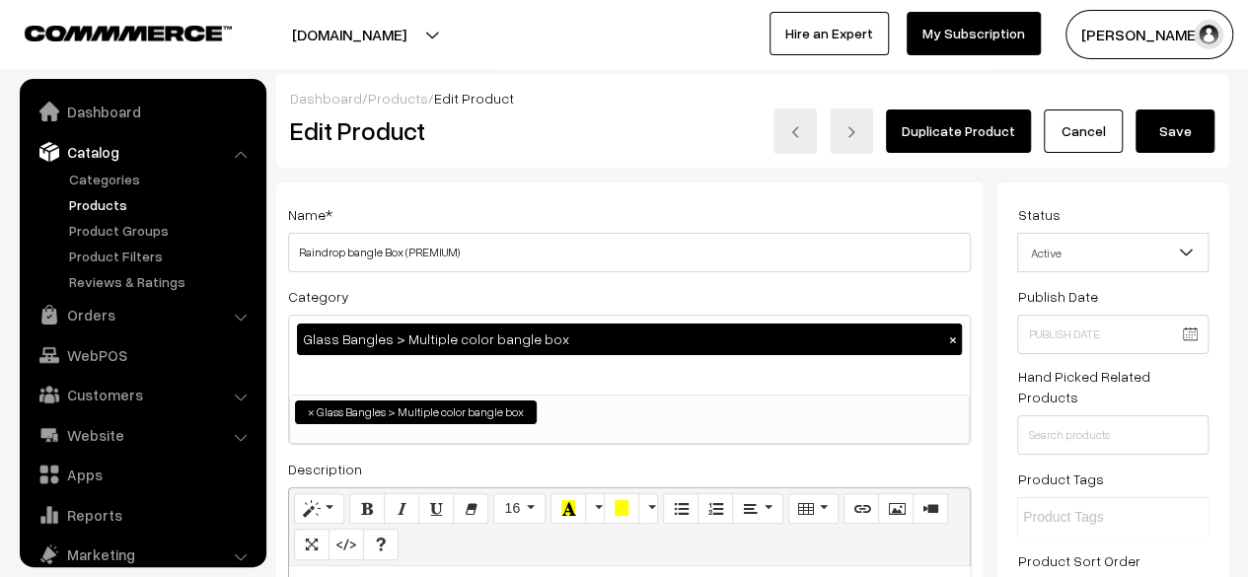
scroll to position [279, 0]
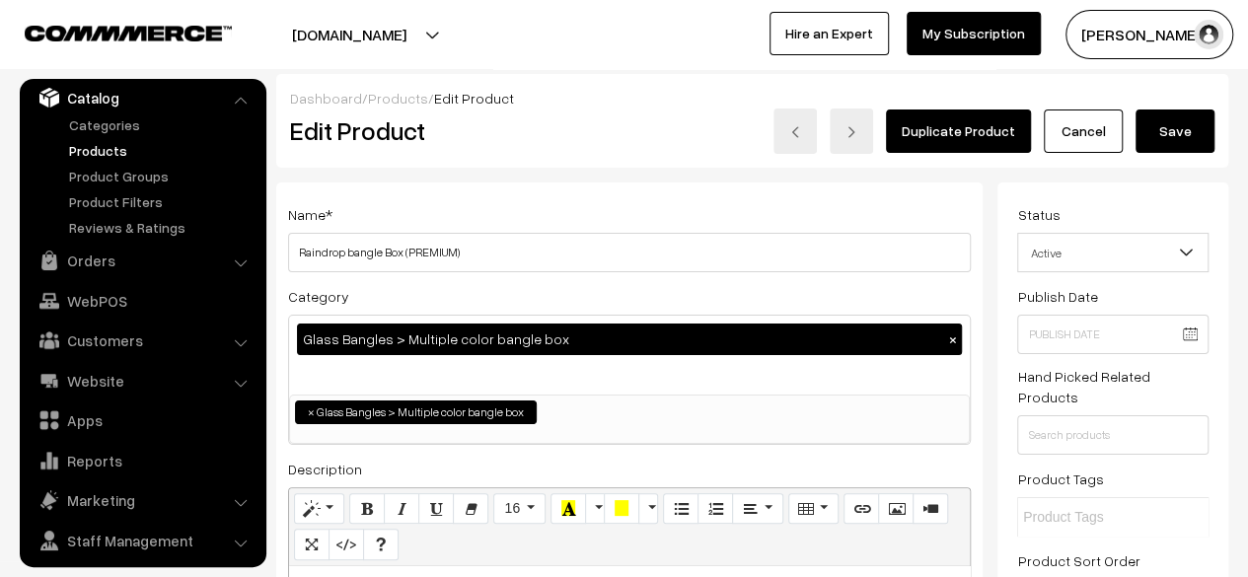
click at [1172, 137] on button "Save" at bounding box center [1175, 131] width 79 height 43
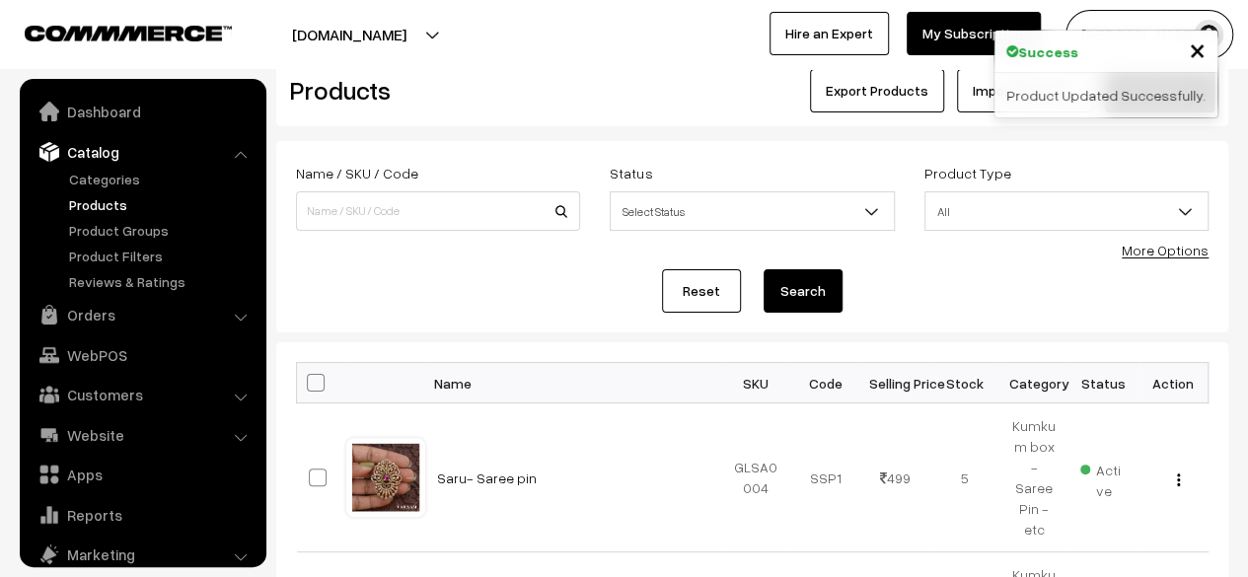
scroll to position [54, 0]
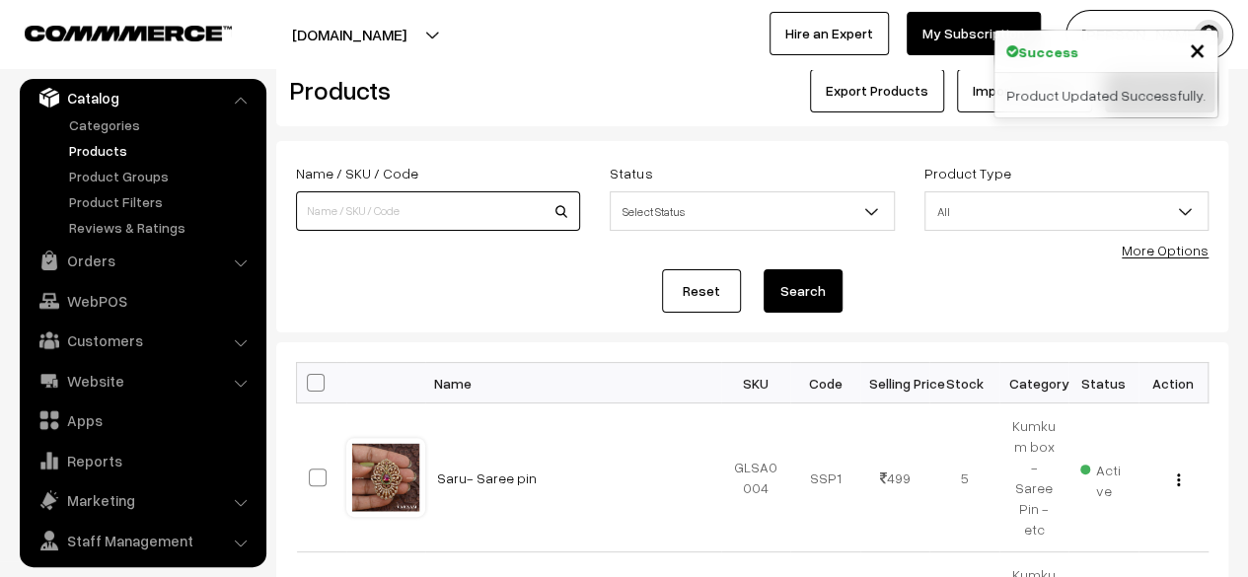
click at [465, 222] on input at bounding box center [438, 210] width 284 height 39
paste input "Raindrop bangle Box (PREMIUM)"
type input "Raindrop bangle Box (PREMIUM)"
click at [764, 269] on button "Search" at bounding box center [803, 290] width 79 height 43
